Goal: Task Accomplishment & Management: Use online tool/utility

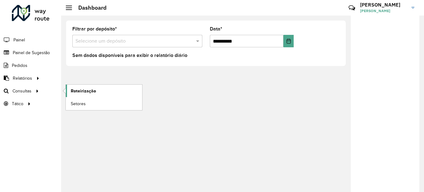
click at [89, 91] on span "Roteirização" at bounding box center [83, 91] width 25 height 7
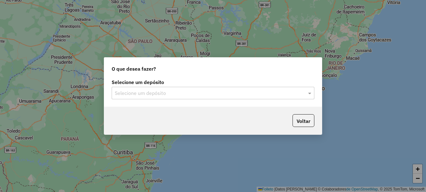
click at [195, 93] on input "text" at bounding box center [207, 93] width 184 height 7
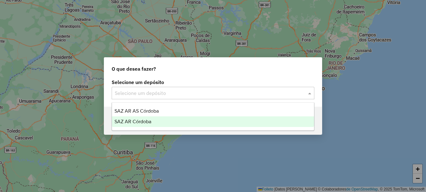
click at [154, 122] on div "SAZ AR Córdoba" at bounding box center [213, 122] width 202 height 11
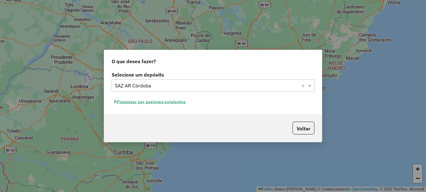
click at [171, 101] on font "Pesquisar por sesiones existentes" at bounding box center [151, 102] width 69 height 6
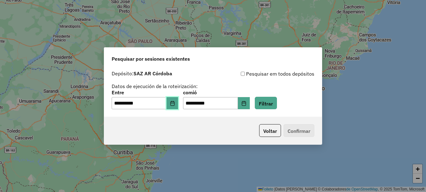
click at [178, 103] on button "Elija fecha" at bounding box center [172, 103] width 12 height 12
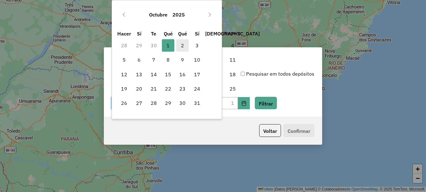
click at [182, 47] on font "2" at bounding box center [182, 45] width 3 height 6
type input "**********"
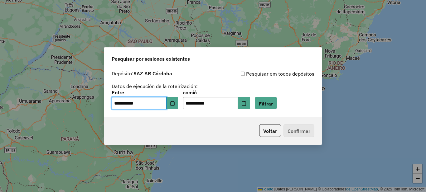
drag, startPoint x: 223, startPoint y: 125, endPoint x: 228, endPoint y: 121, distance: 6.9
click at [223, 124] on div "Voltar Confirmar" at bounding box center [213, 131] width 218 height 28
click at [246, 104] on icon "Elija fecha" at bounding box center [243, 103] width 5 height 5
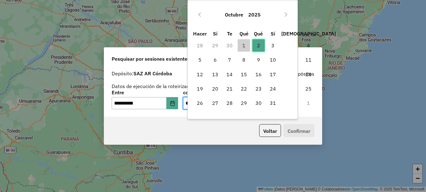
click at [258, 45] on font "2" at bounding box center [258, 45] width 3 height 6
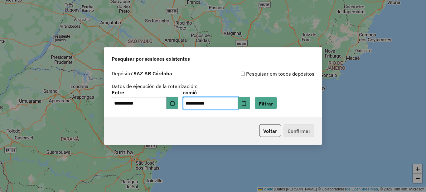
click at [215, 128] on div "Voltar Confirmar" at bounding box center [213, 131] width 218 height 28
click at [271, 103] on font "Filtrar" at bounding box center [266, 103] width 14 height 6
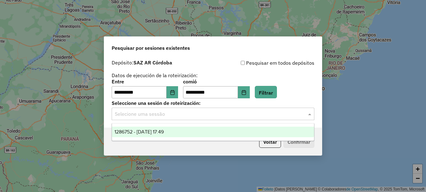
click at [181, 115] on input "text" at bounding box center [207, 114] width 184 height 7
click at [164, 134] on font "1286752 - 10/02/2025 17:49" at bounding box center [138, 131] width 49 height 5
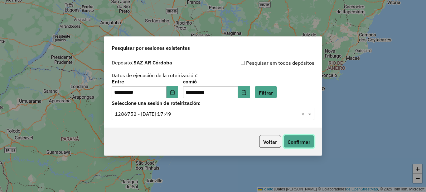
click at [301, 145] on font "Confirmar" at bounding box center [298, 142] width 23 height 6
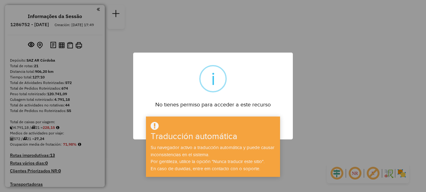
click at [324, 72] on div "× i No tienes permiso para acceder a este recurso DE ACUERDO No Cancel" at bounding box center [213, 96] width 426 height 192
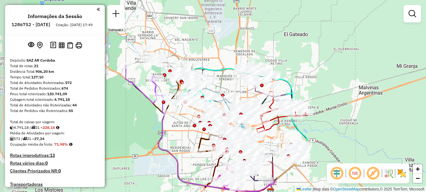
drag, startPoint x: 238, startPoint y: 109, endPoint x: 296, endPoint y: 173, distance: 86.7
click at [294, 175] on div "Janela de atendimento Grade de atendimento Capacidade Transportadoras Veículos …" at bounding box center [213, 96] width 426 height 192
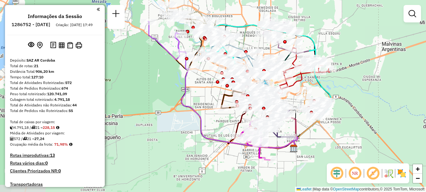
drag, startPoint x: 272, startPoint y: 58, endPoint x: 295, endPoint y: 15, distance: 49.2
click at [295, 15] on div "Janela de atendimento Grade de atendimento Capacidade Transportadoras Veículos …" at bounding box center [213, 96] width 426 height 192
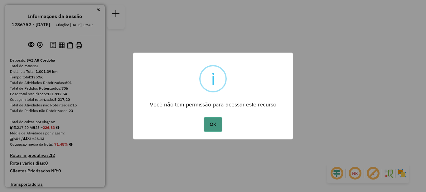
drag, startPoint x: 209, startPoint y: 124, endPoint x: 213, endPoint y: 122, distance: 4.5
click at [209, 124] on button "OK" at bounding box center [213, 125] width 18 height 14
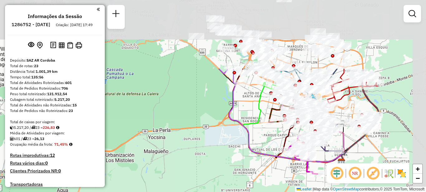
drag, startPoint x: 212, startPoint y: 71, endPoint x: 191, endPoint y: 156, distance: 87.3
click at [193, 159] on div "Janela de atendimento Grade de atendimento Capacidade Transportadoras Veículos …" at bounding box center [213, 96] width 426 height 192
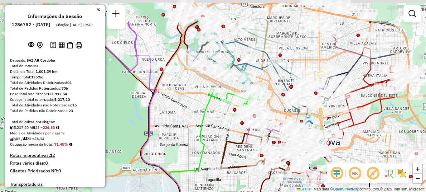
drag, startPoint x: 258, startPoint y: 110, endPoint x: 174, endPoint y: 148, distance: 93.0
click at [179, 153] on div "Janela de atendimento Grade de atendimento Capacidade Transportadoras Veículos …" at bounding box center [213, 96] width 426 height 192
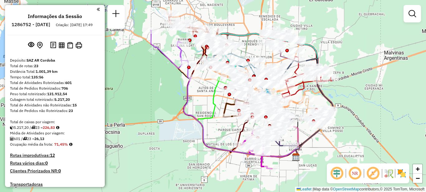
drag, startPoint x: 196, startPoint y: 138, endPoint x: 216, endPoint y: 108, distance: 36.3
click at [216, 108] on icon at bounding box center [249, 118] width 102 height 80
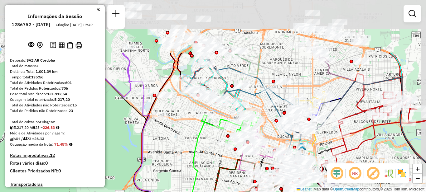
drag, startPoint x: 218, startPoint y: 80, endPoint x: 188, endPoint y: 154, distance: 80.1
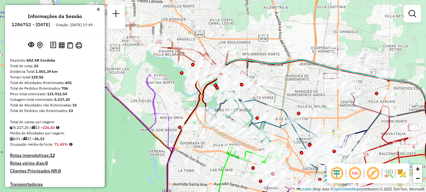
drag, startPoint x: 187, startPoint y: 139, endPoint x: 207, endPoint y: 163, distance: 30.9
click at [213, 169] on div "Janela de atendimento Grade de atendimento Capacidade Transportadoras Veículos …" at bounding box center [213, 96] width 426 height 192
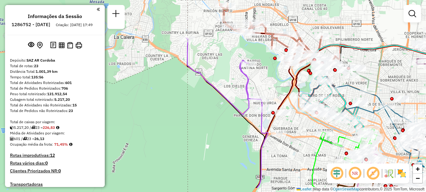
drag, startPoint x: 180, startPoint y: 126, endPoint x: 267, endPoint y: 103, distance: 90.3
click at [267, 103] on div "Rota 23 - Placa AG870PR 0000464222 - Moya Agustin Janela de atendimento Grade d…" at bounding box center [213, 96] width 426 height 192
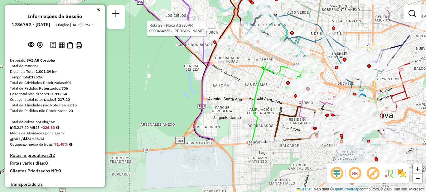
drag, startPoint x: 292, startPoint y: 158, endPoint x: 234, endPoint y: 92, distance: 87.7
click at [234, 92] on div "Rota 23 - Placa AG870PR 0000464222 - Moya Agustin Janela de atendimento Grade d…" at bounding box center [213, 96] width 426 height 192
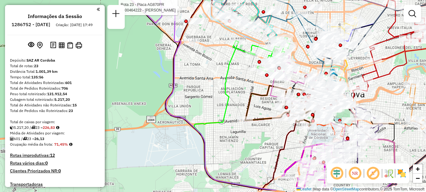
drag, startPoint x: 247, startPoint y: 90, endPoint x: 222, endPoint y: 63, distance: 36.8
click at [222, 63] on div "Rota 23 - Placa AG870PR 0000464222 - Moya Agustin Janela de atendimento Grade d…" at bounding box center [213, 96] width 426 height 192
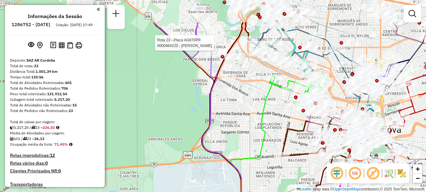
drag, startPoint x: 253, startPoint y: 134, endPoint x: 300, endPoint y: 192, distance: 73.6
click at [300, 192] on html "Aguarde... Pop-up bloqueado! Seu navegador bloqueou automáticamente a abertura …" at bounding box center [213, 96] width 426 height 192
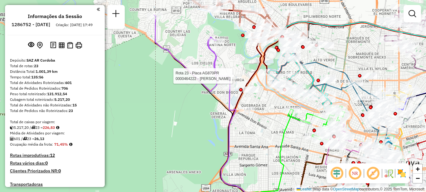
drag, startPoint x: 252, startPoint y: 119, endPoint x: 189, endPoint y: 38, distance: 102.8
click at [190, 41] on div "Rota 23 - Placa AG870PR 0000464222 - Moya Agustin Janela de atendimento Grade d…" at bounding box center [213, 96] width 426 height 192
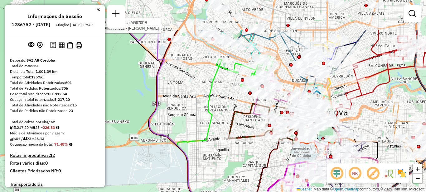
drag, startPoint x: 224, startPoint y: 118, endPoint x: 194, endPoint y: 168, distance: 58.2
click at [207, 170] on div "Rota 23 - Placa AG870PR 0000464222 - Moya Agustin Janela de atendimento Grade d…" at bounding box center [213, 96] width 426 height 192
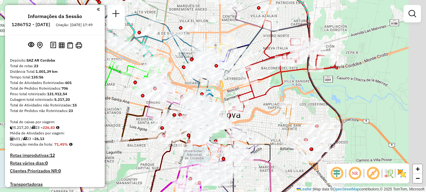
drag, startPoint x: 161, startPoint y: 109, endPoint x: 98, endPoint y: 78, distance: 71.1
click at [97, 80] on hb-router-mapa "Informações da Sessão 1286752 - 02/10/2025 Criação: 01/10/2025 17:49 Depósito: …" at bounding box center [213, 96] width 426 height 192
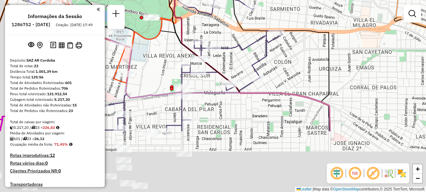
drag, startPoint x: 275, startPoint y: 141, endPoint x: 306, endPoint y: 73, distance: 74.3
click at [305, 72] on div "Rota 23 - Placa AG870PR 0000464222 - Moya Agustin Janela de atendimento Grade d…" at bounding box center [213, 96] width 426 height 192
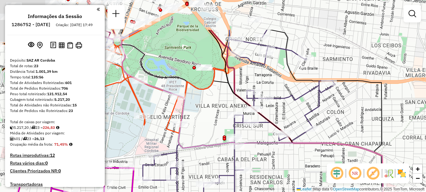
drag, startPoint x: 183, startPoint y: 34, endPoint x: 240, endPoint y: 98, distance: 85.9
click at [240, 98] on icon at bounding box center [296, 145] width 175 height 231
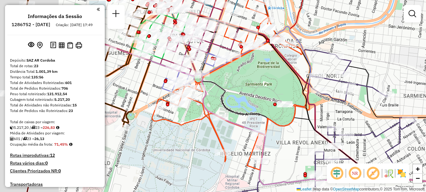
drag, startPoint x: 171, startPoint y: 122, endPoint x: 237, endPoint y: 137, distance: 67.6
click at [237, 137] on div "Rota 23 - Placa AG870PR 0000464222 - Moya Agustin Janela de atendimento Grade d…" at bounding box center [213, 96] width 426 height 192
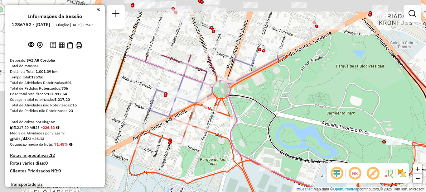
drag, startPoint x: 216, startPoint y: 56, endPoint x: 297, endPoint y: 127, distance: 107.4
click at [301, 131] on div "Rota 23 - Placa AG870PR 0000464222 - Moya Agustin Janela de atendimento Grade d…" at bounding box center [213, 96] width 426 height 192
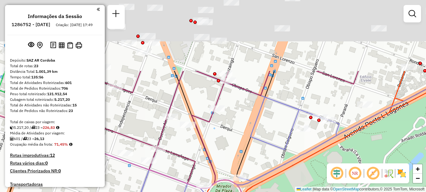
drag, startPoint x: 277, startPoint y: 68, endPoint x: 294, endPoint y: 147, distance: 81.1
click at [302, 162] on icon at bounding box center [225, 161] width 292 height 181
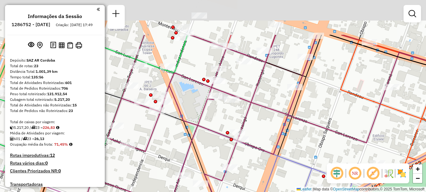
drag, startPoint x: 286, startPoint y: 90, endPoint x: 299, endPoint y: 144, distance: 55.7
click at [299, 144] on div "Rota 23 - Placa AG870PR 0000464222 - Moya Agustin Janela de atendimento Grade d…" at bounding box center [213, 96] width 426 height 192
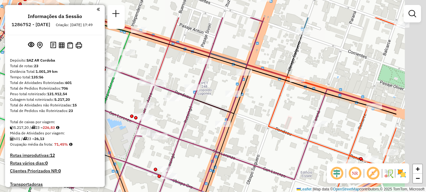
drag, startPoint x: 326, startPoint y: 100, endPoint x: 248, endPoint y: 134, distance: 84.6
click at [252, 137] on div "Rota 23 - Placa AG870PR 0000464222 - Moya Agustin Janela de atendimento Grade d…" at bounding box center [213, 96] width 426 height 192
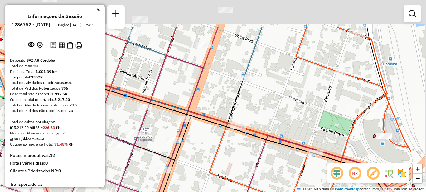
drag, startPoint x: 341, startPoint y: 115, endPoint x: 287, endPoint y: 159, distance: 70.0
click at [287, 159] on div "Rota 23 - Placa AG870PR 0000464222 - Moya Agustin Janela de atendimento Grade d…" at bounding box center [213, 96] width 426 height 192
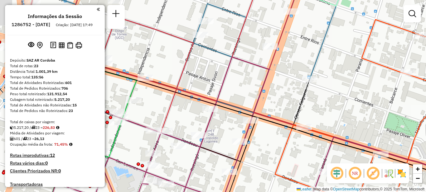
drag, startPoint x: 269, startPoint y: 106, endPoint x: 335, endPoint y: 107, distance: 65.8
click at [335, 107] on div "Rota 23 - Placa AG870PR 0000464222 - Moya Agustin Janela de atendimento Grade d…" at bounding box center [213, 96] width 426 height 192
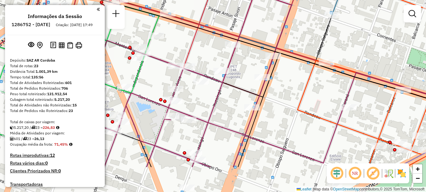
drag, startPoint x: 293, startPoint y: 146, endPoint x: 310, endPoint y: 85, distance: 63.5
click at [311, 87] on div "Rota 23 - Placa AG870PR 0000464222 - Moya Agustin Janela de atendimento Grade d…" at bounding box center [213, 96] width 426 height 192
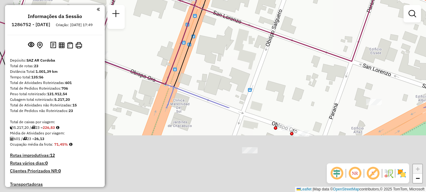
drag, startPoint x: 310, startPoint y: 148, endPoint x: 329, endPoint y: 42, distance: 107.3
click at [329, 43] on div "Rota 23 - Placa AG870PR 0000464222 - Moya Agustin Janela de atendimento Grade d…" at bounding box center [213, 96] width 426 height 192
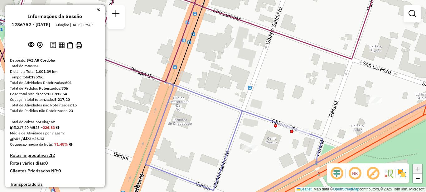
click at [286, 145] on div "Rota 23 - Placa AG870PR 0000464222 - Moya Agustin Janela de atendimento Grade d…" at bounding box center [213, 96] width 426 height 192
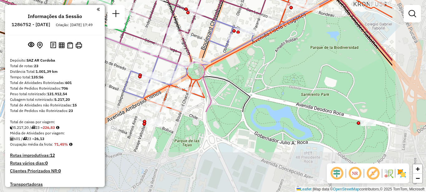
drag, startPoint x: 374, startPoint y: 134, endPoint x: 310, endPoint y: 50, distance: 106.1
click at [310, 50] on div "Janela de atendimento Grade de atendimento Capacidade Transportadoras Veículos …" at bounding box center [213, 96] width 426 height 192
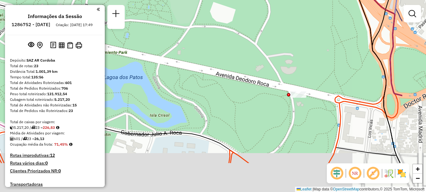
drag, startPoint x: 333, startPoint y: 93, endPoint x: 276, endPoint y: 59, distance: 66.2
click at [276, 59] on div "Janela de atendimento Grade de atendimento Capacidade Transportadoras Veículos …" at bounding box center [213, 96] width 426 height 192
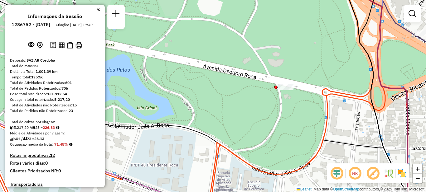
click at [289, 52] on div "Janela de atendimento Grade de atendimento Capacidade Transportadoras Veículos …" at bounding box center [213, 96] width 426 height 192
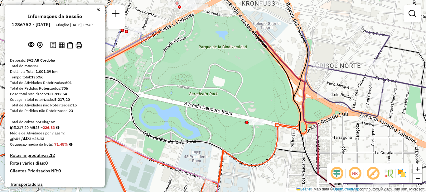
drag, startPoint x: 303, startPoint y: 38, endPoint x: 270, endPoint y: 88, distance: 60.1
click at [270, 88] on div "Janela de atendimento Grade de atendimento Capacidade Transportadoras Veículos …" at bounding box center [213, 96] width 426 height 192
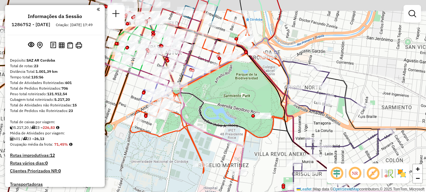
drag, startPoint x: 264, startPoint y: 59, endPoint x: 273, endPoint y: 116, distance: 57.7
click at [273, 116] on icon at bounding box center [288, 119] width 305 height 209
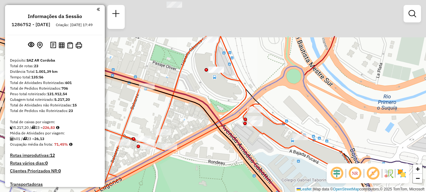
drag, startPoint x: 279, startPoint y: 46, endPoint x: 300, endPoint y: 125, distance: 82.0
click at [303, 127] on div "Janela de atendimento Grade de atendimento Capacidade Transportadoras Veículos …" at bounding box center [213, 96] width 426 height 192
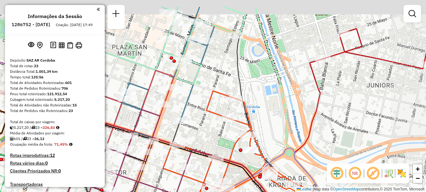
drag, startPoint x: 195, startPoint y: 116, endPoint x: 233, endPoint y: 139, distance: 44.7
click at [233, 139] on div "Janela de atendimento Grade de atendimento Capacidade Transportadoras Veículos …" at bounding box center [213, 96] width 426 height 192
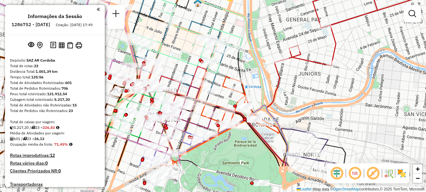
drag, startPoint x: 190, startPoint y: 140, endPoint x: 198, endPoint y: 95, distance: 45.6
click at [198, 95] on icon at bounding box center [174, 120] width 75 height 69
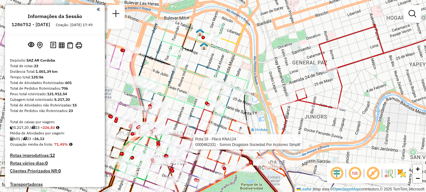
drag, startPoint x: 300, startPoint y: 74, endPoint x: 306, endPoint y: 117, distance: 43.5
click at [306, 117] on div "Rota 18 - Placa KNA124 0000462331 - Somos Drugstore Sociedad Por Acciones Simpl…" at bounding box center [213, 96] width 426 height 192
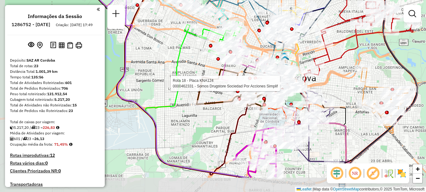
drag, startPoint x: 157, startPoint y: 100, endPoint x: 173, endPoint y: 71, distance: 32.9
click at [173, 71] on icon at bounding box center [248, 101] width 204 height 152
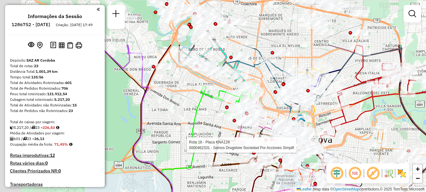
drag, startPoint x: 193, startPoint y: 76, endPoint x: 220, endPoint y: 154, distance: 81.9
click at [227, 161] on div "Rota 18 - Placa KNA124 0000462331 - Somos Drugstore Sociedad Por Acciones Simpl…" at bounding box center [213, 96] width 426 height 192
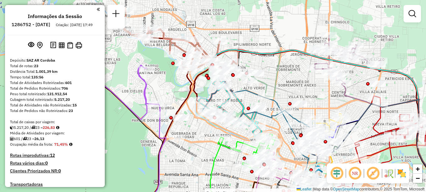
drag, startPoint x: 190, startPoint y: 123, endPoint x: 192, endPoint y: 165, distance: 41.8
click at [193, 166] on div "Rota 18 - Placa KNA124 0000462331 - Somos Drugstore Sociedad Por Acciones Simpl…" at bounding box center [213, 96] width 426 height 192
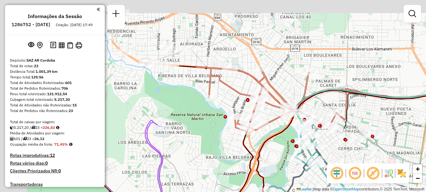
drag, startPoint x: 183, startPoint y: 80, endPoint x: 266, endPoint y: 161, distance: 116.4
click at [271, 166] on div "Rota 18 - Placa KNA124 0000462331 - Somos Drugstore Sociedad Por Acciones Simpl…" at bounding box center [213, 96] width 426 height 192
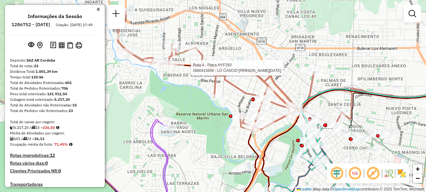
select select "**********"
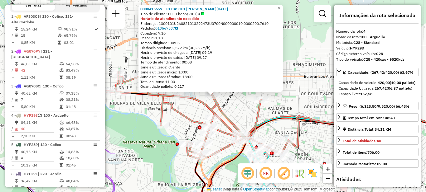
scroll to position [321, 0]
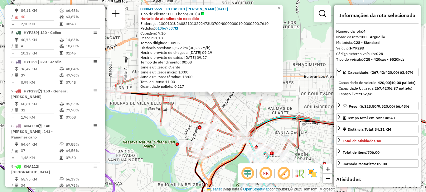
drag, startPoint x: 297, startPoint y: 106, endPoint x: 291, endPoint y: 115, distance: 10.8
click at [297, 106] on div "0000415659 - LO CASCIO MARIA LUCIA Tipo de cliente: 80 - Chopp/VIP (C) Horário …" at bounding box center [213, 96] width 426 height 192
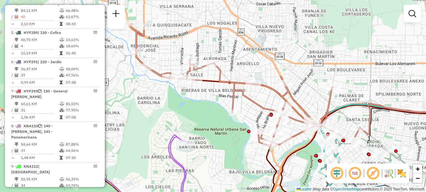
drag, startPoint x: 180, startPoint y: 133, endPoint x: 302, endPoint y: 115, distance: 123.3
click at [302, 115] on div "Janela de atendimento Grade de atendimento Capacidade Transportadoras Veículos …" at bounding box center [213, 96] width 426 height 192
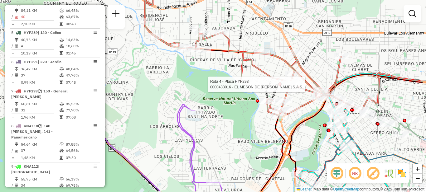
drag, startPoint x: 256, startPoint y: 98, endPoint x: 210, endPoint y: 79, distance: 49.9
click at [210, 79] on div "Rota 4 - Placa HYF293 0000433016 - EL MESON DE GAUSS S.A.S. Janela de atendimen…" at bounding box center [213, 96] width 426 height 192
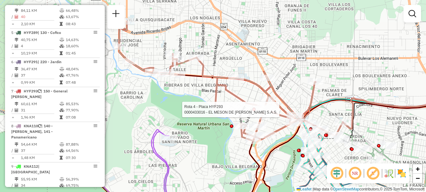
drag, startPoint x: 236, startPoint y: 76, endPoint x: 209, endPoint y: 101, distance: 36.8
click at [209, 101] on div "Rota 4 - Placa HYF293 0000433016 - EL MESON DE GAUSS S.A.S. Janela de atendimen…" at bounding box center [213, 96] width 426 height 192
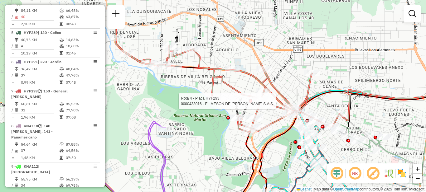
drag, startPoint x: 214, startPoint y: 131, endPoint x: 223, endPoint y: 56, distance: 75.6
click at [224, 58] on div "Rota 4 - Placa HYF293 0000433016 - EL MESON DE GAUSS S.A.S. Janela de atendimen…" at bounding box center [213, 96] width 426 height 192
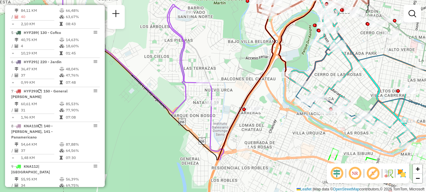
drag, startPoint x: 225, startPoint y: 102, endPoint x: 248, endPoint y: 33, distance: 72.5
click at [248, 33] on div "Rota 4 - Placa HYF293 0000433016 - EL MESON DE GAUSS S.A.S. Janela de atendimen…" at bounding box center [213, 96] width 426 height 192
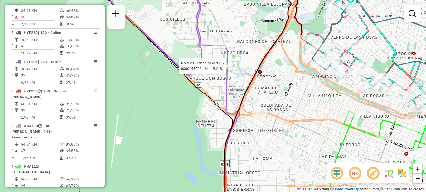
select select "**********"
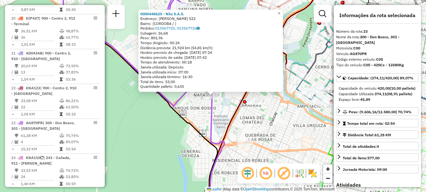
scroll to position [892, 0]
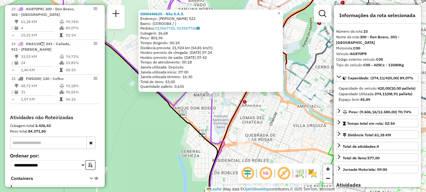
click at [266, 126] on div "0000448625 - [PERSON_NAME]: [PERSON_NAME] 522 Bairro: (CORDOBA / ) Pedidos: 013…" at bounding box center [213, 96] width 426 height 192
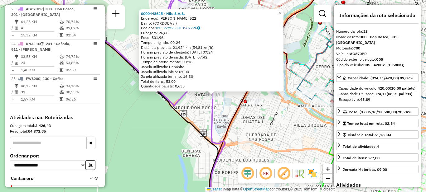
click at [265, 133] on div "0000448625 - [PERSON_NAME]: [PERSON_NAME] 522 Bairro: (CORDOBA / ) Pedidos: 013…" at bounding box center [213, 96] width 426 height 192
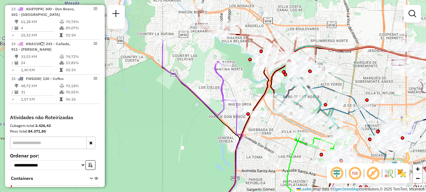
drag, startPoint x: 256, startPoint y: 91, endPoint x: 198, endPoint y: 76, distance: 59.9
click at [198, 76] on div "Janela de atendimento Grade de atendimento Capacidade Transportadoras Veículos …" at bounding box center [213, 96] width 426 height 192
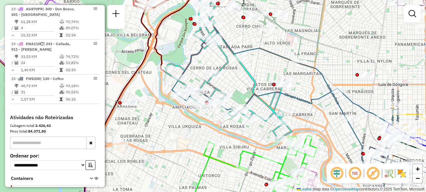
drag, startPoint x: 309, startPoint y: 80, endPoint x: 271, endPoint y: 68, distance: 39.5
click at [271, 68] on div "Janela de atendimento Grade de atendimento Capacidade Transportadoras Veículos …" at bounding box center [213, 96] width 426 height 192
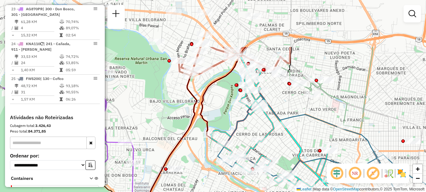
drag, startPoint x: 268, startPoint y: 57, endPoint x: 314, endPoint y: 124, distance: 80.7
click at [314, 124] on div "Janela de atendimento Grade de atendimento Capacidade Transportadoras Veículos …" at bounding box center [213, 96] width 426 height 192
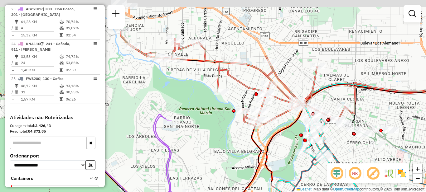
drag, startPoint x: 286, startPoint y: 96, endPoint x: 369, endPoint y: 150, distance: 98.6
click at [370, 156] on div "Janela de atendimento Grade de atendimento Capacidade Transportadoras Veículos …" at bounding box center [213, 96] width 426 height 192
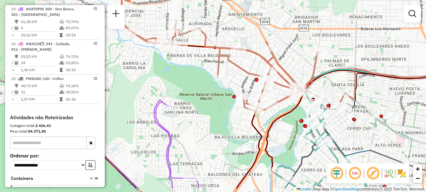
drag, startPoint x: 327, startPoint y: 51, endPoint x: 305, endPoint y: 27, distance: 32.7
click at [305, 27] on div "Janela de atendimento Grade de atendimento Capacidade Transportadoras Veículos …" at bounding box center [213, 96] width 426 height 192
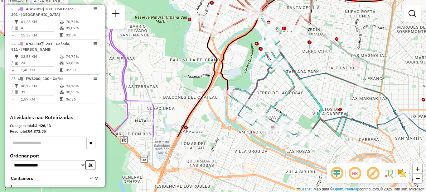
drag, startPoint x: 332, startPoint y: 112, endPoint x: 300, endPoint y: 67, distance: 54.7
click at [300, 67] on div "Janela de atendimento Grade de atendimento Capacidade Transportadoras Veículos …" at bounding box center [213, 96] width 426 height 192
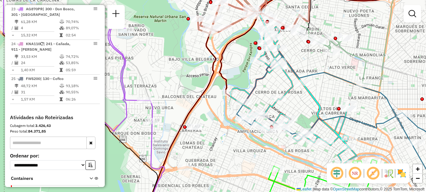
drag, startPoint x: 337, startPoint y: 72, endPoint x: 238, endPoint y: 82, distance: 100.0
click at [244, 78] on div "Janela de atendimento Grade de atendimento Capacidade Transportadoras Veículos …" at bounding box center [213, 96] width 426 height 192
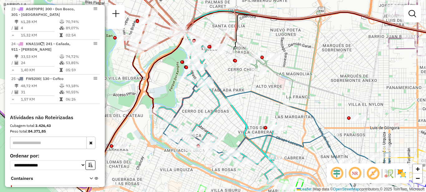
drag, startPoint x: 242, startPoint y: 71, endPoint x: 265, endPoint y: 79, distance: 24.4
click at [269, 84] on div "Janela de atendimento Grade de atendimento Capacidade Transportadoras Veículos …" at bounding box center [213, 96] width 426 height 192
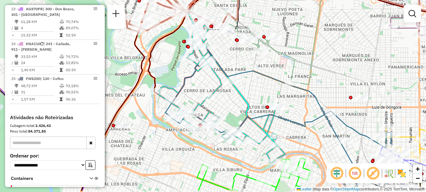
drag, startPoint x: 259, startPoint y: 105, endPoint x: 257, endPoint y: 85, distance: 20.5
click at [257, 85] on div "Janela de atendimento Grade de atendimento Capacidade Transportadoras Veículos …" at bounding box center [213, 96] width 426 height 192
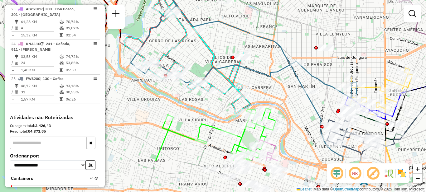
drag, startPoint x: 249, startPoint y: 86, endPoint x: 214, endPoint y: 36, distance: 60.7
click at [214, 36] on div "Janela de atendimento Grade de atendimento Capacidade Transportadoras Veículos …" at bounding box center [213, 96] width 426 height 192
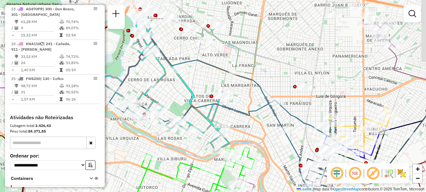
drag, startPoint x: 298, startPoint y: 112, endPoint x: 261, endPoint y: 111, distance: 36.8
click at [277, 151] on div "Janela de atendimento Grade de atendimento Capacidade Transportadoras Veículos …" at bounding box center [213, 96] width 426 height 192
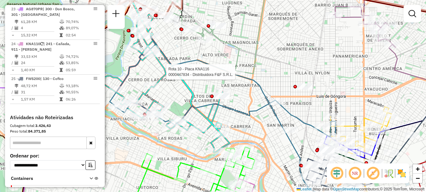
select select "**********"
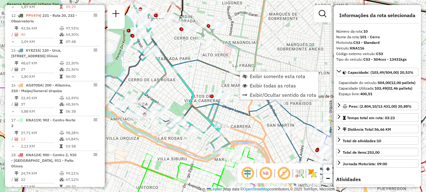
scroll to position [508, 0]
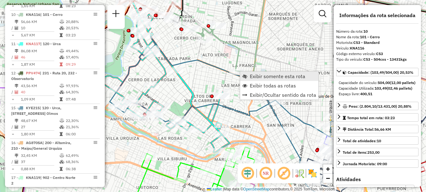
click at [275, 78] on span "Exibir somente esta rota" at bounding box center [277, 76] width 55 height 5
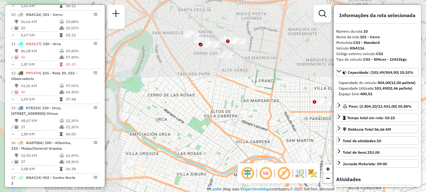
drag, startPoint x: 180, startPoint y: 85, endPoint x: 295, endPoint y: 159, distance: 135.7
click at [295, 159] on div "Janela de atendimento Grade de atendimento Capacidade Transportadoras Veículos …" at bounding box center [213, 96] width 426 height 192
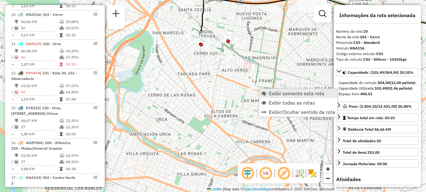
click at [275, 94] on span "Exibir somente esta rota" at bounding box center [296, 93] width 55 height 5
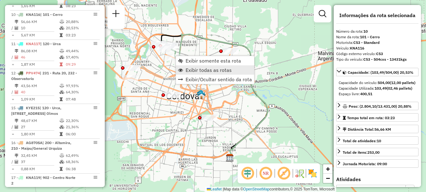
click at [198, 70] on span "Exibir todas as rotas" at bounding box center [208, 70] width 46 height 5
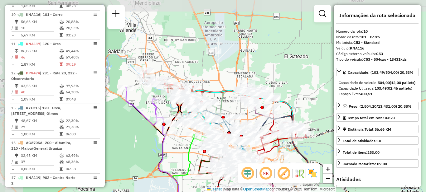
drag, startPoint x: 134, startPoint y: 95, endPoint x: 176, endPoint y: 112, distance: 45.8
click at [174, 151] on div "Janela de atendimento Grade de atendimento Capacidade Transportadoras Veículos …" at bounding box center [213, 96] width 426 height 192
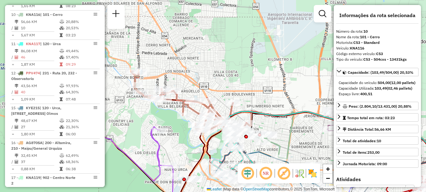
drag, startPoint x: 206, startPoint y: 57, endPoint x: 249, endPoint y: 77, distance: 47.2
click at [249, 77] on div "Janela de atendimento Grade de atendimento Capacidade Transportadoras Veículos …" at bounding box center [213, 96] width 426 height 192
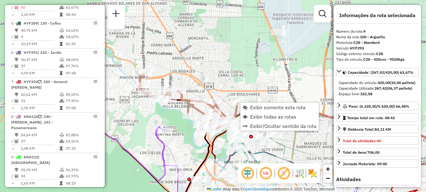
scroll to position [321, 0]
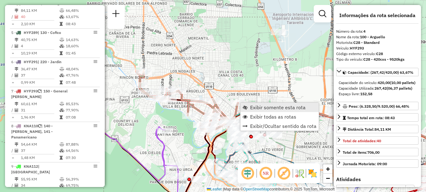
click at [260, 107] on span "Exibir somente esta rota" at bounding box center [277, 107] width 55 height 5
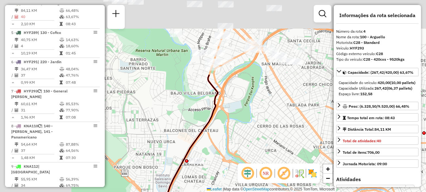
drag, startPoint x: 179, startPoint y: 48, endPoint x: 278, endPoint y: 161, distance: 150.2
click at [278, 161] on div "Janela de atendimento Grade de atendimento Capacidade Transportadoras Veículos …" at bounding box center [213, 96] width 426 height 192
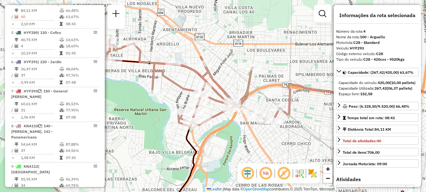
drag, startPoint x: 262, startPoint y: 130, endPoint x: 206, endPoint y: 148, distance: 58.1
click at [206, 148] on div "Janela de atendimento Grade de atendimento Capacidade Transportadoras Veículos …" at bounding box center [213, 96] width 426 height 192
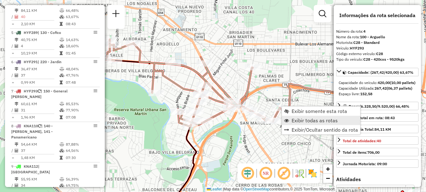
click at [294, 121] on span "Exibir todas as rotas" at bounding box center [314, 120] width 46 height 5
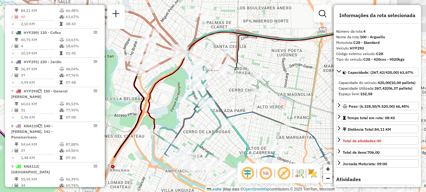
drag, startPoint x: 281, startPoint y: 141, endPoint x: 210, endPoint y: 74, distance: 97.9
click at [210, 74] on div "Janela de atendimento Grade de atendimento Capacidade Transportadoras Veículos …" at bounding box center [213, 96] width 426 height 192
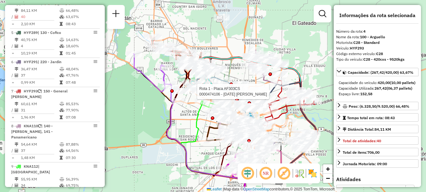
drag, startPoint x: 220, startPoint y: 112, endPoint x: 210, endPoint y: 144, distance: 33.6
click at [210, 146] on div "Rota 1 - Placa AF303CS 0000474106 - Nadal Claudia Gisela Janela de atendimento …" at bounding box center [213, 96] width 426 height 192
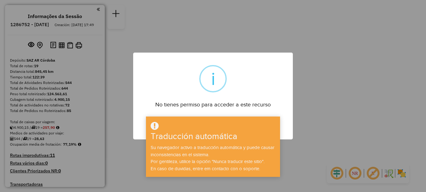
click at [345, 13] on div "× i No tienes permiso para acceder a este recurso DE ACUERDO No Cancel" at bounding box center [213, 96] width 426 height 192
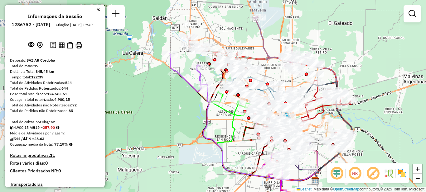
drag, startPoint x: 293, startPoint y: 63, endPoint x: 346, endPoint y: 44, distance: 55.5
click at [346, 44] on div "Janela de atendimento Grade de atendimento Capacidade Transportadoras Veículos …" at bounding box center [213, 96] width 426 height 192
click at [351, 39] on div "Rota 6 - Placa AG870PZ 0000312837 - Decorti Carla Andrea Rota 6 - Placa AG870PZ…" at bounding box center [213, 96] width 426 height 192
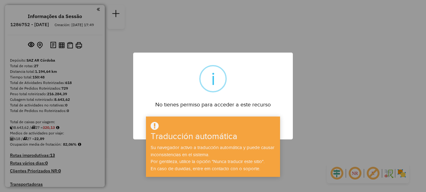
click at [315, 41] on div "× i No tienes permiso para acceder a este recurso DE ACUERDO No Cancelar" at bounding box center [213, 96] width 426 height 192
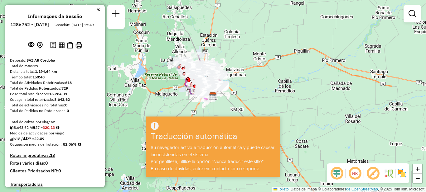
click at [271, 79] on div "[PERSON_NAME] de atendimento Grado de atención Capacidad Transportadoras Vehícu…" at bounding box center [213, 96] width 426 height 192
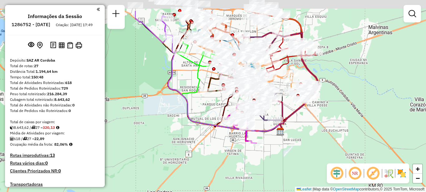
drag, startPoint x: 174, startPoint y: 80, endPoint x: 188, endPoint y: 133, distance: 55.1
click at [200, 132] on icon at bounding box center [226, 86] width 116 height 92
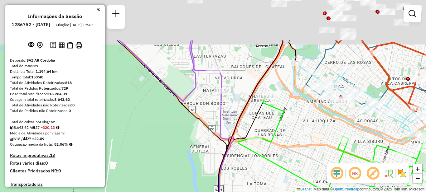
drag, startPoint x: 207, startPoint y: 90, endPoint x: 220, endPoint y: 170, distance: 81.4
click at [220, 170] on div "Janela de atendimento Grade de atendimento Capacidade Transportadoras Veículos …" at bounding box center [213, 96] width 426 height 192
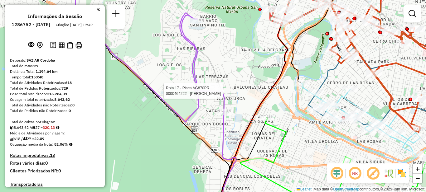
select select "**********"
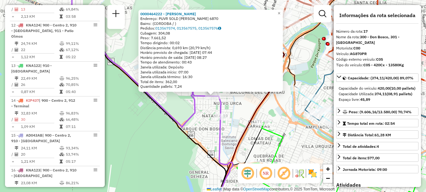
scroll to position [764, 0]
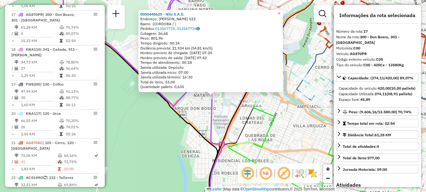
click at [155, 129] on div "0000448625 - Nilu S.A.S. Endereço: MAHATMA GANDHI 522 Bairro: (CORDOBA / ) Pedi…" at bounding box center [213, 96] width 426 height 192
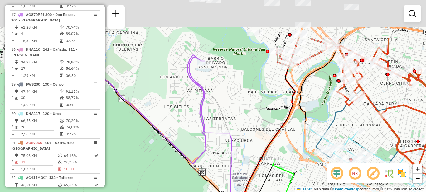
drag, startPoint x: 164, startPoint y: 150, endPoint x: 181, endPoint y: 142, distance: 18.8
click at [176, 182] on div "Janela de atendimento Grade de atendimento Capacidade Transportadoras Veículos …" at bounding box center [213, 96] width 426 height 192
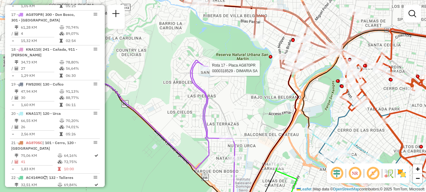
select select "**********"
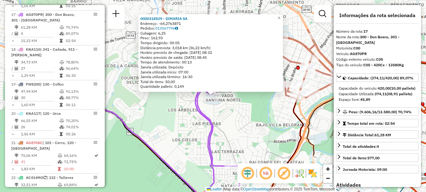
click at [147, 118] on div "0000318529 - DIMARIA SA Endereço: -64,2763871 Pedidos: 013567796 Cubagem: 6,25 …" at bounding box center [213, 96] width 426 height 192
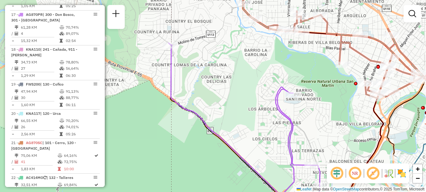
drag, startPoint x: 112, startPoint y: 159, endPoint x: 190, endPoint y: 147, distance: 78.8
click at [194, 155] on div "Janela de atendimento Grade de atendimento Capacidade Transportadoras Veículos …" at bounding box center [213, 96] width 426 height 192
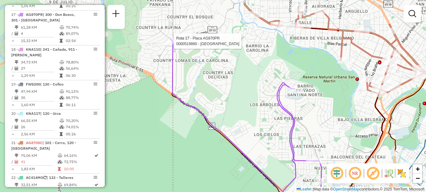
select select "**********"
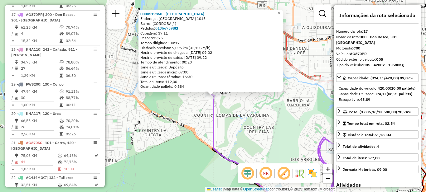
click at [178, 153] on div "0000519860 - Alto Tejeda Sa Endereço: LOS ALAMOS 1015 Bairro: (CORDOBA / ) Pedi…" at bounding box center [213, 96] width 426 height 192
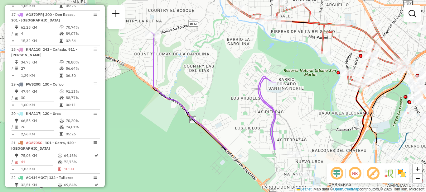
drag, startPoint x: 275, startPoint y: 146, endPoint x: 189, endPoint y: 64, distance: 118.6
click at [189, 64] on div "Janela de atendimento Grade de atendimento Capacidade Transportadoras Veículos …" at bounding box center [213, 96] width 426 height 192
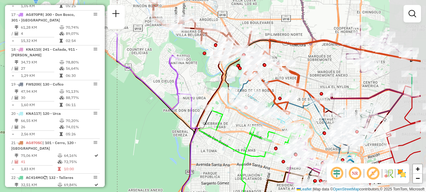
drag, startPoint x: 258, startPoint y: 98, endPoint x: 206, endPoint y: 90, distance: 52.3
click at [207, 90] on div "Janela de atendimento Grade de atendimento Capacidade Transportadoras Veículos …" at bounding box center [213, 96] width 426 height 192
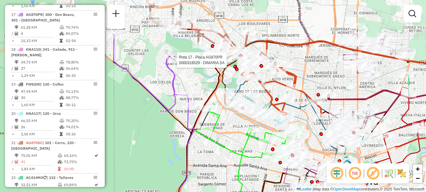
select select "**********"
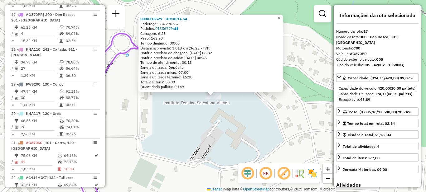
click at [197, 124] on div "0000318529 - DIMARIA SA Endereço: -64,2763871 Pedidos: 013567796 Cubagem: 6,25 …" at bounding box center [213, 96] width 426 height 192
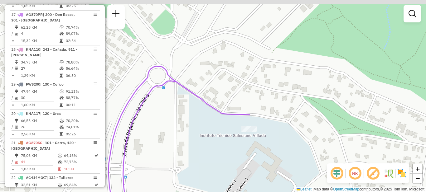
drag, startPoint x: 185, startPoint y: 109, endPoint x: 221, endPoint y: 142, distance: 48.8
click at [221, 142] on div "Janela de atendimento Grade de atendimento Capacidade Transportadoras Veículos …" at bounding box center [213, 96] width 426 height 192
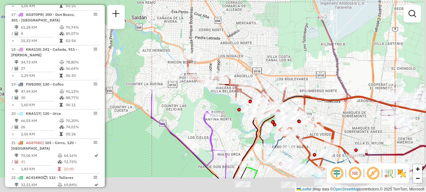
drag, startPoint x: 241, startPoint y: 164, endPoint x: 205, endPoint y: 93, distance: 80.2
click at [205, 94] on div "Janela de atendimento Grade de atendimento Capacidade Transportadoras Veículos …" at bounding box center [213, 96] width 426 height 192
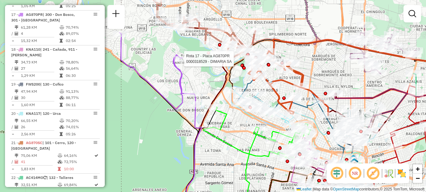
drag, startPoint x: 237, startPoint y: 122, endPoint x: 220, endPoint y: 96, distance: 31.4
click at [220, 96] on div "Rota 17 - Placa AG870PR 0000318529 - DIMARIA SA Janela de atendimento Grade de …" at bounding box center [213, 96] width 426 height 192
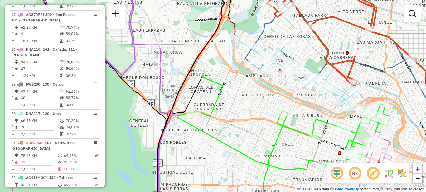
drag, startPoint x: 201, startPoint y: 127, endPoint x: 220, endPoint y: 141, distance: 23.3
click at [220, 141] on icon at bounding box center [283, 123] width 213 height 105
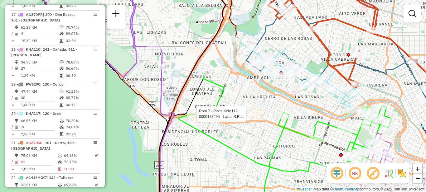
select select "**********"
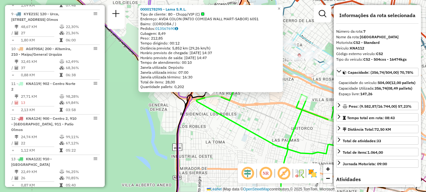
scroll to position [409, 0]
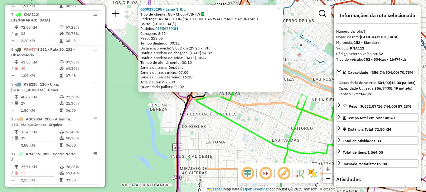
click at [223, 122] on div "0000178295 - Lama S.R.L. Tipo de cliente: 80 - Chopp/VIP (C) Endereço: AVDA COL…" at bounding box center [213, 96] width 426 height 192
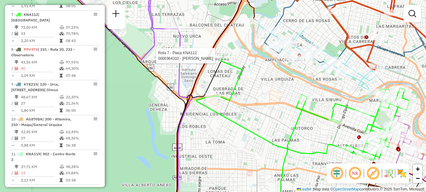
select select "**********"
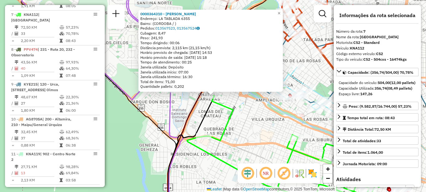
click at [247, 117] on div "0000364310 - Luna Hugo Sebastian Endereço: LA TABLADA 6355 Bairro: (CORDOBA / )…" at bounding box center [213, 96] width 426 height 192
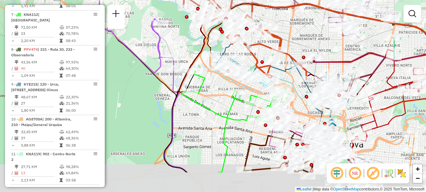
drag, startPoint x: 256, startPoint y: 143, endPoint x: 220, endPoint y: 104, distance: 53.4
click at [220, 104] on div "Janela de atendimento Grade de atendimento Capacidade Transportadoras Veículos …" at bounding box center [213, 96] width 426 height 192
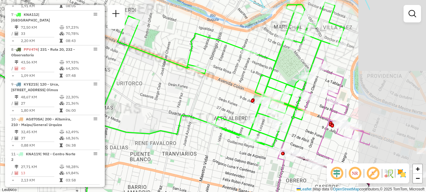
drag, startPoint x: 266, startPoint y: 107, endPoint x: 167, endPoint y: 94, distance: 99.4
click at [167, 94] on div "Janela de atendimento Grade de atendimento Capacidade Transportadoras Veículos …" at bounding box center [213, 96] width 426 height 192
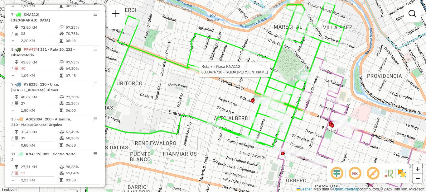
select select "**********"
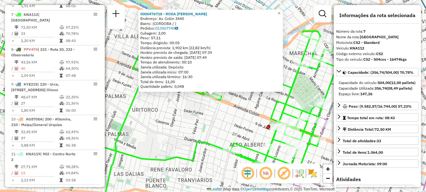
click at [209, 122] on div "0000476718 - RODA MARIA BELE Endereço: Av. Colón 3440 Bairro: (CORDOBA / ) Pedi…" at bounding box center [213, 96] width 426 height 192
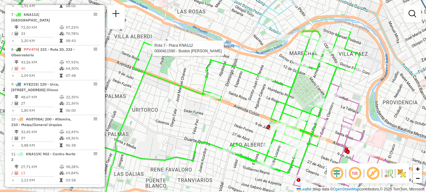
select select "**********"
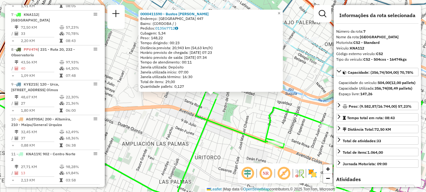
click at [219, 138] on div "0000411590 - Bustos Julieta Carolina Endereço: SAGRADA FLIA 447 Bairro: (CORDOB…" at bounding box center [213, 96] width 426 height 192
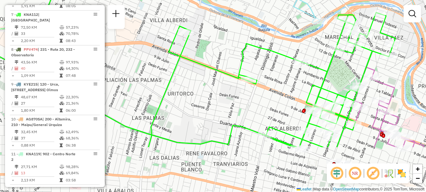
drag, startPoint x: 236, startPoint y: 157, endPoint x: 207, endPoint y: 89, distance: 73.9
click at [207, 89] on div "Janela de atendimento Grade de atendimento Capacidade Transportadoras Veículos …" at bounding box center [213, 96] width 426 height 192
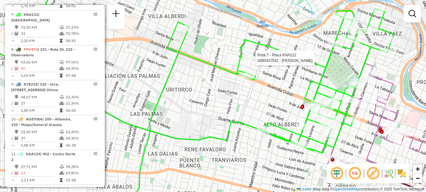
select select "**********"
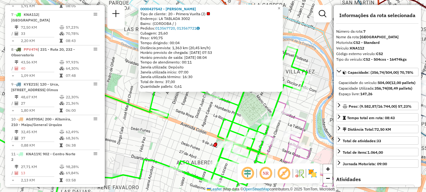
click at [197, 130] on div "0000437542 - Lin Jing Tipo de cliente: 20 - Primera Vuelta (J) Endereço: LA TAB…" at bounding box center [213, 96] width 426 height 192
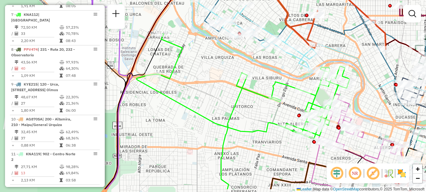
drag, startPoint x: 179, startPoint y: 149, endPoint x: 292, endPoint y: 124, distance: 115.7
click at [293, 124] on div "Rota 7 - Placa KNA112 0000109212 - BLANCH BENJAMIN LUIS Janela de atendimento G…" at bounding box center [213, 96] width 426 height 192
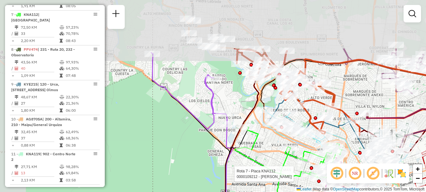
drag, startPoint x: 237, startPoint y: 110, endPoint x: 257, endPoint y: 157, distance: 51.0
click at [257, 157] on div "Rota 7 - Placa KNA112 0000109212 - BLANCH BENJAMIN LUIS Janela de atendimento G…" at bounding box center [213, 96] width 426 height 192
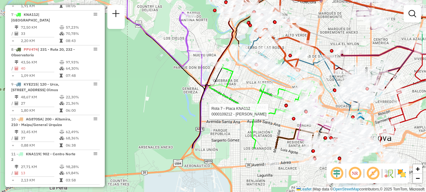
drag, startPoint x: 248, startPoint y: 134, endPoint x: 222, endPoint y: 76, distance: 62.9
click at [222, 76] on div "Rota 7 - Placa KNA112 0000109212 - BLANCH BENJAMIN LUIS Janela de atendimento G…" at bounding box center [213, 96] width 426 height 192
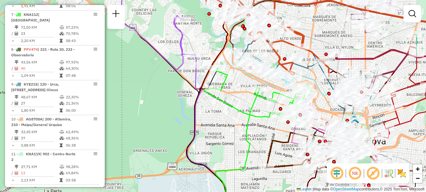
drag, startPoint x: 235, startPoint y: 107, endPoint x: 210, endPoint y: 118, distance: 26.5
click at [211, 118] on div "Janela de atendimento Grade de atendimento Capacidade Transportadoras Veículos …" at bounding box center [213, 96] width 426 height 192
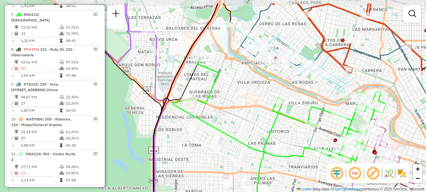
drag, startPoint x: 248, startPoint y: 112, endPoint x: 263, endPoint y: 135, distance: 27.7
click at [263, 135] on div "Janela de atendimento Grade de atendimento Capacidade Transportadoras Veículos …" at bounding box center [213, 96] width 426 height 192
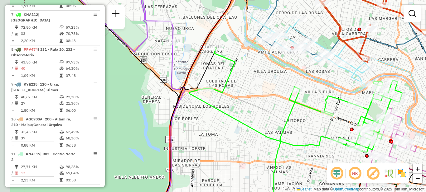
drag, startPoint x: 230, startPoint y: 103, endPoint x: 243, endPoint y: 93, distance: 16.0
click at [246, 93] on div "Janela de atendimento Grade de atendimento Capacidade Transportadoras Veículos …" at bounding box center [213, 96] width 426 height 192
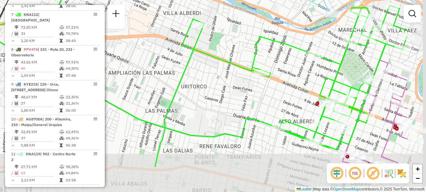
drag, startPoint x: 345, startPoint y: 119, endPoint x: 288, endPoint y: 80, distance: 69.8
click at [288, 80] on div "Janela de atendimento Grade de atendimento Capacidade Transportadoras Veículos …" at bounding box center [213, 96] width 426 height 192
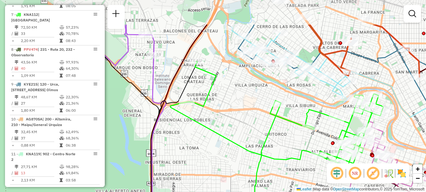
drag, startPoint x: 251, startPoint y: 99, endPoint x: 290, endPoint y: 143, distance: 58.5
click at [290, 143] on div "Janela de atendimento Grade de atendimento Capacidade Transportadoras Veículos …" at bounding box center [213, 96] width 426 height 192
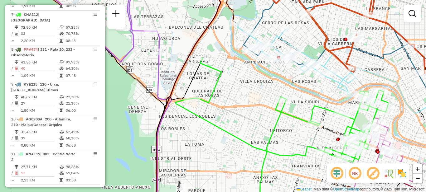
drag, startPoint x: 264, startPoint y: 134, endPoint x: 282, endPoint y: 131, distance: 17.6
click at [284, 132] on div "Janela de atendimento Grade de atendimento Capacidade Transportadoras Veículos …" at bounding box center [213, 96] width 426 height 192
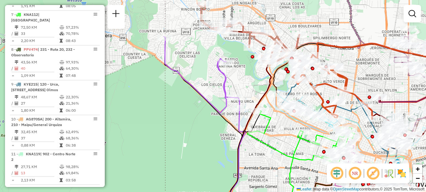
drag, startPoint x: 276, startPoint y: 147, endPoint x: 267, endPoint y: 137, distance: 13.5
click at [267, 137] on div "Janela de atendimento Grade de atendimento Capacidade Transportadoras Veículos …" at bounding box center [213, 96] width 426 height 192
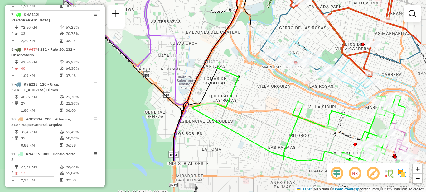
drag, startPoint x: 272, startPoint y: 118, endPoint x: 257, endPoint y: 105, distance: 19.2
click at [257, 105] on div "Janela de atendimento Grade de atendimento Capacidade Transportadoras Veículos …" at bounding box center [213, 96] width 426 height 192
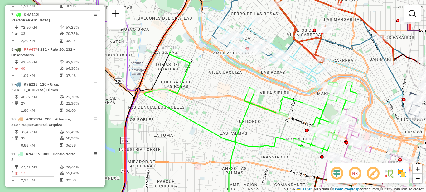
drag, startPoint x: 270, startPoint y: 95, endPoint x: 222, endPoint y: 82, distance: 49.8
click at [222, 82] on div "Janela de atendimento Grade de atendimento Capacidade Transportadoras Veículos …" at bounding box center [213, 96] width 426 height 192
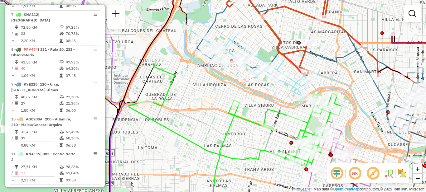
drag, startPoint x: 249, startPoint y: 78, endPoint x: 219, endPoint y: 128, distance: 59.0
click at [219, 128] on div "Janela de atendimento Grade de atendimento Capacidade Transportadoras Veículos …" at bounding box center [213, 96] width 426 height 192
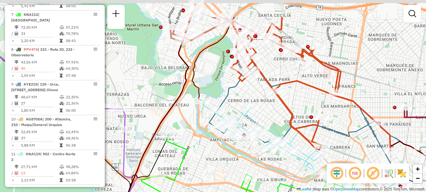
drag, startPoint x: 219, startPoint y: 137, endPoint x: 239, endPoint y: 157, distance: 28.7
click at [239, 157] on div "Janela de atendimento Grade de atendimento Capacidade Transportadoras Veículos …" at bounding box center [213, 96] width 426 height 192
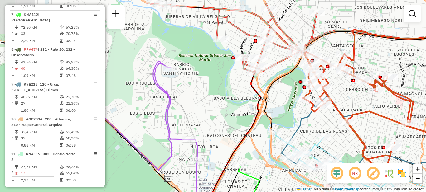
drag, startPoint x: 223, startPoint y: 160, endPoint x: 281, endPoint y: 171, distance: 59.3
click at [286, 180] on div "Janela de atendimento Grade de atendimento Capacidade Transportadoras Veículos …" at bounding box center [213, 96] width 426 height 192
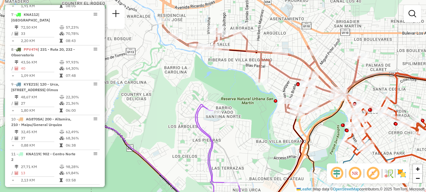
drag, startPoint x: 234, startPoint y: 110, endPoint x: 276, endPoint y: 154, distance: 60.2
click at [276, 154] on div "Janela de atendimento Grade de atendimento Capacidade Transportadoras Veículos …" at bounding box center [213, 96] width 426 height 192
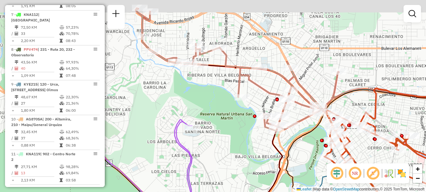
drag, startPoint x: 260, startPoint y: 130, endPoint x: 230, endPoint y: 156, distance: 39.3
click at [230, 156] on div "Janela de atendimento Grade de atendimento Capacidade Transportadoras Veículos …" at bounding box center [213, 96] width 426 height 192
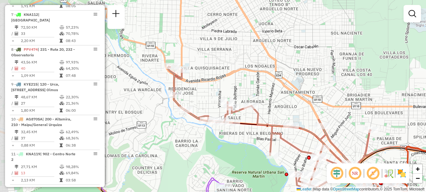
drag, startPoint x: 218, startPoint y: 118, endPoint x: 258, endPoint y: 165, distance: 62.1
click at [258, 165] on div "Janela de atendimento Grade de atendimento Capacidade Transportadoras Veículos …" at bounding box center [213, 96] width 426 height 192
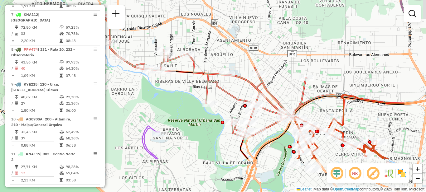
drag, startPoint x: 246, startPoint y: 152, endPoint x: 181, endPoint y: 96, distance: 85.9
click at [181, 99] on div "Janela de atendimento Grade de atendimento Capacidade Transportadoras Veículos …" at bounding box center [213, 96] width 426 height 192
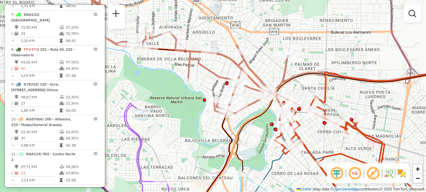
drag, startPoint x: 252, startPoint y: 134, endPoint x: 236, endPoint y: 119, distance: 21.8
click at [236, 119] on div "Janela de atendimento Grade de atendimento Capacidade Transportadoras Veículos …" at bounding box center [213, 96] width 426 height 192
select select "**********"
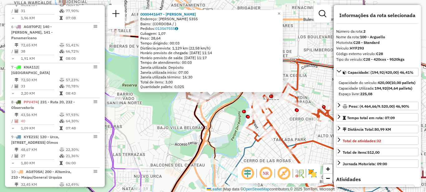
scroll to position [257, 0]
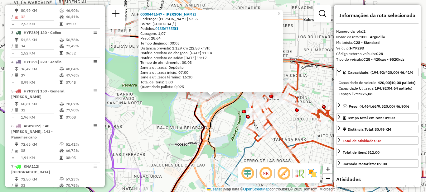
click at [228, 130] on div "0000441647 - Taborda Eduardo Raul Endereço: PEDRO SIMON LAPLACE 5355 Bairro: (C…" at bounding box center [213, 96] width 426 height 192
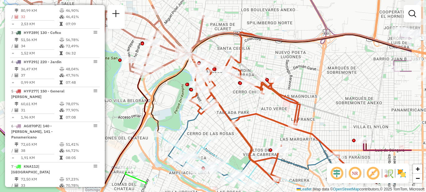
drag, startPoint x: 229, startPoint y: 110, endPoint x: 172, endPoint y: 83, distance: 62.9
click at [172, 83] on div "Janela de atendimento Grade de atendimento Capacidade Transportadoras Veículos …" at bounding box center [213, 96] width 426 height 192
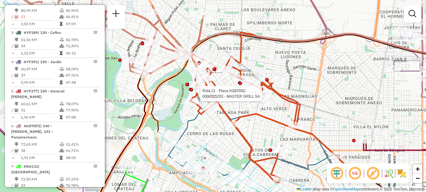
select select "**********"
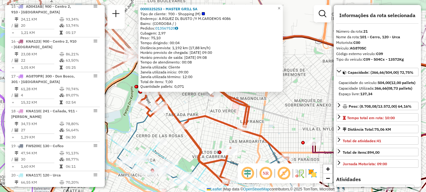
scroll to position [892, 0]
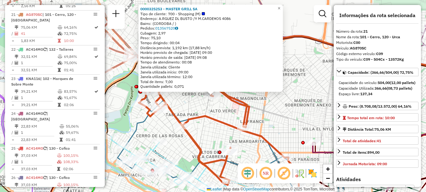
click at [221, 110] on div "Rota 21 - Placa AG870SC 0000447834 - Distribuidora F&F S.R.L. 0000325253 - MAST…" at bounding box center [213, 96] width 426 height 192
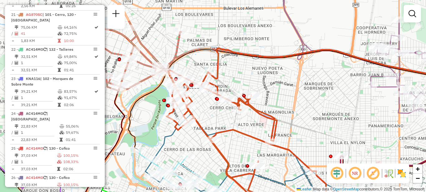
drag, startPoint x: 205, startPoint y: 109, endPoint x: 288, endPoint y: 118, distance: 83.6
click at [286, 119] on div "Janela de atendimento Grade de atendimento Capacidade Transportadoras Veículos …" at bounding box center [213, 96] width 426 height 192
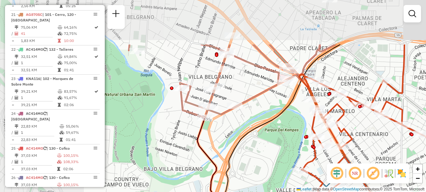
drag, startPoint x: 272, startPoint y: 113, endPoint x: 366, endPoint y: 162, distance: 106.2
click at [366, 162] on div "Janela de atendimento Grade de atendimento Capacidade Transportadoras Veículos …" at bounding box center [213, 96] width 426 height 192
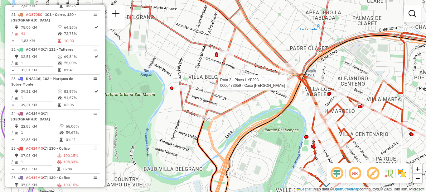
select select "**********"
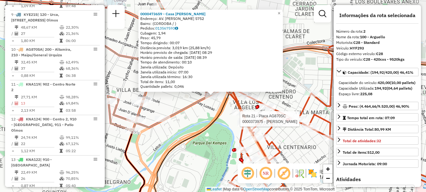
scroll to position [257, 0]
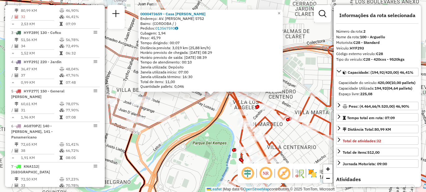
click at [221, 134] on div "0000473659 - Casa Agostina Valeria Endereço: AV. PEDRO SIMON LAPLACE 5752 Bairr…" at bounding box center [213, 96] width 426 height 192
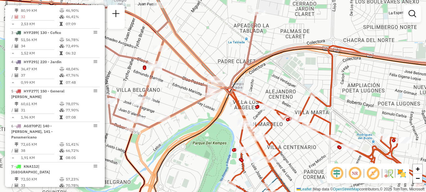
click at [164, 116] on icon at bounding box center [107, 56] width 300 height 150
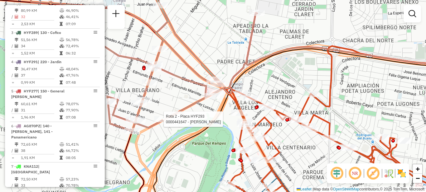
select select "**********"
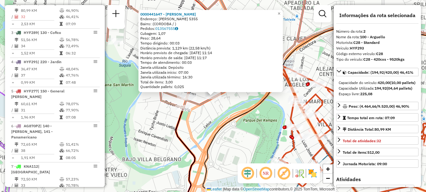
click at [243, 137] on div "0000441647 - Taborda Eduardo Raul Endereço: PEDRO SIMON LAPLACE 5355 Bairro: (C…" at bounding box center [213, 96] width 426 height 192
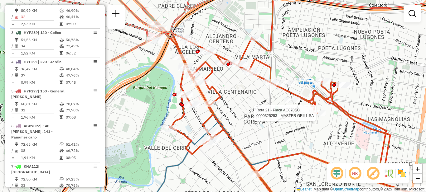
select select "**********"
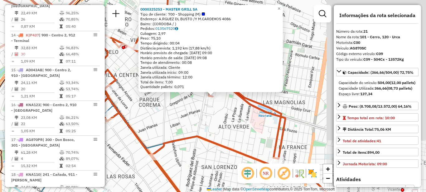
scroll to position [892, 0]
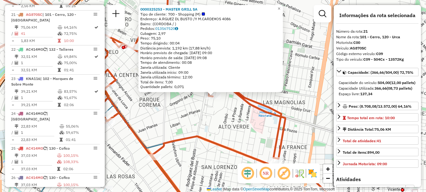
click at [214, 126] on div "0000325253 - MASTER GRILL SA Tipo de cliente: 700 - Shopping (M) Endereço: A.RG…" at bounding box center [213, 96] width 426 height 192
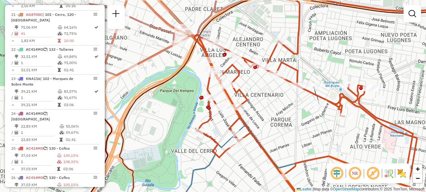
drag, startPoint x: 194, startPoint y: 110, endPoint x: 328, endPoint y: 130, distance: 135.5
click at [328, 130] on div "Janela de atendimento Grade de atendimento Capacidade Transportadoras Veículos …" at bounding box center [213, 96] width 426 height 192
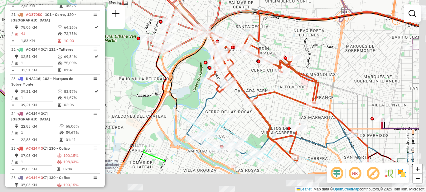
drag, startPoint x: 295, startPoint y: 111, endPoint x: 250, endPoint y: 74, distance: 58.2
click at [250, 74] on icon at bounding box center [287, 96] width 161 height 131
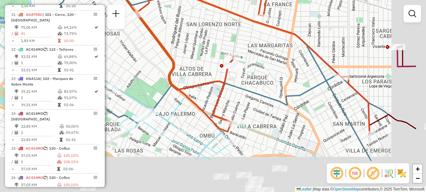
drag, startPoint x: 332, startPoint y: 128, endPoint x: 262, endPoint y: 69, distance: 91.5
click at [264, 69] on div "Janela de atendimento Grade de atendimento Capacidade Transportadoras Veículos …" at bounding box center [213, 96] width 426 height 192
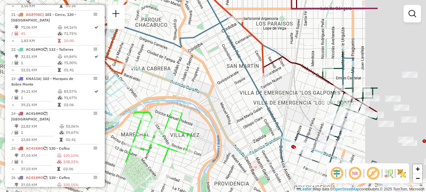
drag, startPoint x: 320, startPoint y: 127, endPoint x: 222, endPoint y: 76, distance: 110.8
click at [224, 77] on div "Janela de atendimento Grade de atendimento Capacidade Transportadoras Veículos …" at bounding box center [213, 96] width 426 height 192
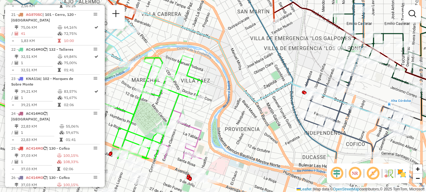
drag, startPoint x: 281, startPoint y: 112, endPoint x: 301, endPoint y: 68, distance: 48.1
click at [301, 68] on div "Janela de atendimento Grade de atendimento Capacidade Transportadoras Veículos …" at bounding box center [213, 96] width 426 height 192
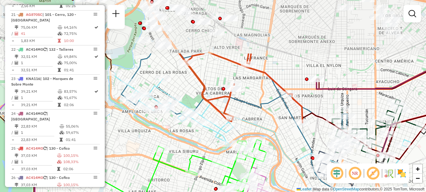
drag, startPoint x: 270, startPoint y: 72, endPoint x: 280, endPoint y: 149, distance: 77.7
click at [285, 156] on icon at bounding box center [261, 126] width 294 height 106
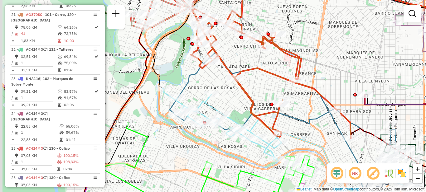
drag, startPoint x: 262, startPoint y: 113, endPoint x: 308, endPoint y: 116, distance: 45.6
click at [309, 118] on icon at bounding box center [285, 130] width 230 height 172
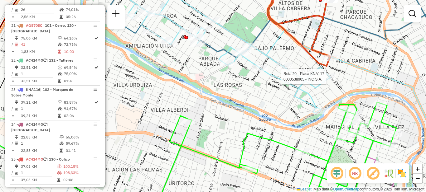
select select "**********"
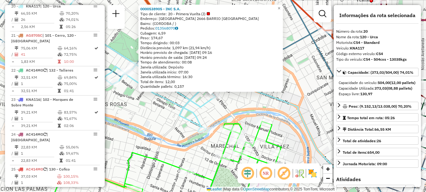
scroll to position [863, 0]
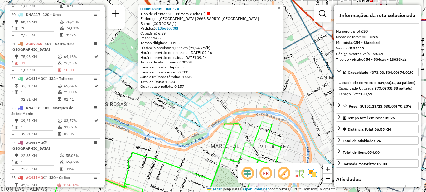
click at [316, 100] on div "0000538905 - INC S.A. Tipo de cliente: 20 - Primera Vuelta (J) Endereço: ILOLAY…" at bounding box center [213, 96] width 426 height 192
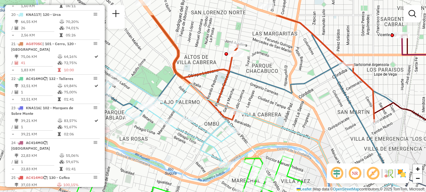
drag, startPoint x: 302, startPoint y: 86, endPoint x: 346, endPoint y: 150, distance: 77.2
click at [346, 150] on div "Janela de atendimento Grade de atendimento Capacidade Transportadoras Veículos …" at bounding box center [213, 96] width 426 height 192
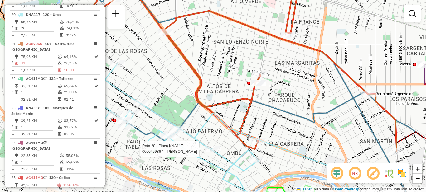
select select "**********"
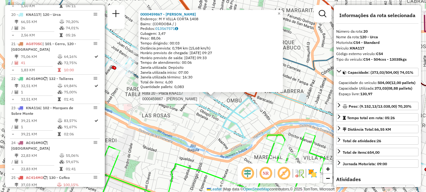
click at [179, 129] on div "Rota 20 - Placa KNA117 0000459867 - Gazquez Gladys Graciela 0000459867 - Gazque…" at bounding box center [213, 96] width 426 height 192
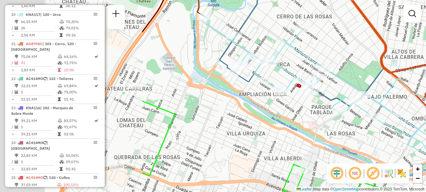
drag, startPoint x: 148, startPoint y: 122, endPoint x: 290, endPoint y: 129, distance: 141.4
click at [334, 140] on div "Janela de atendimento Grade de atendimento Capacidade Transportadoras Veículos …" at bounding box center [213, 96] width 426 height 192
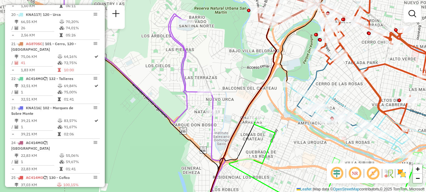
drag, startPoint x: 232, startPoint y: 131, endPoint x: 277, endPoint y: 144, distance: 47.7
click at [278, 143] on div "Janela de atendimento Grade de atendimento Capacidade Transportadoras Veículos …" at bounding box center [213, 96] width 426 height 192
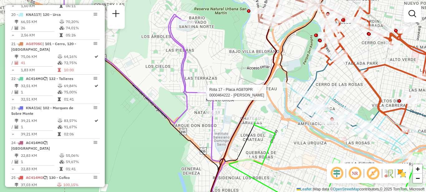
select select "**********"
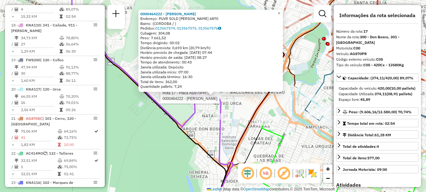
scroll to position [764, 0]
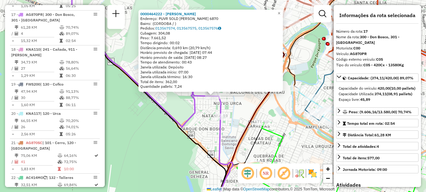
click at [208, 122] on div "Rota 17 - Placa AG870PR 0000464222 - Moya Agustin 0000464222 - Moya Agustin End…" at bounding box center [213, 96] width 426 height 192
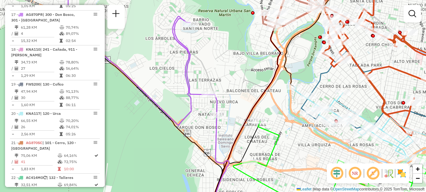
drag, startPoint x: 269, startPoint y: 84, endPoint x: 167, endPoint y: 57, distance: 105.3
click at [214, 56] on icon at bounding box center [252, 94] width 76 height 231
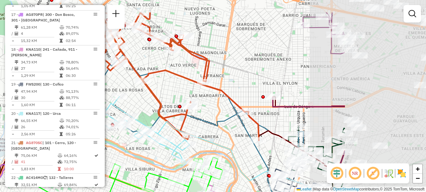
drag, startPoint x: 299, startPoint y: 53, endPoint x: 181, endPoint y: 80, distance: 121.0
click at [185, 83] on div "Janela de atendimento Grade de atendimento Capacidade Transportadoras Veículos …" at bounding box center [213, 96] width 426 height 192
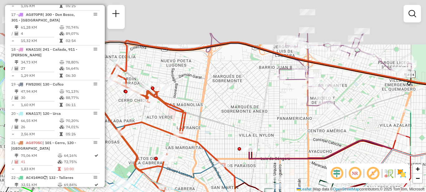
drag, startPoint x: 282, startPoint y: 66, endPoint x: 254, endPoint y: 118, distance: 59.3
click at [258, 123] on div "Janela de atendimento Grade de atendimento Capacidade Transportadoras Veículos …" at bounding box center [213, 96] width 426 height 192
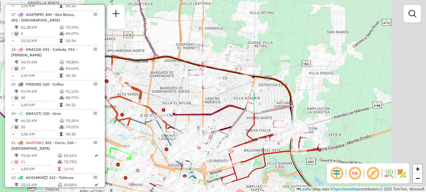
drag, startPoint x: 280, startPoint y: 121, endPoint x: 197, endPoint y: 95, distance: 87.2
click at [197, 95] on div "Janela de atendimento Grade de atendimento Capacidade Transportadoras Veículos …" at bounding box center [213, 96] width 426 height 192
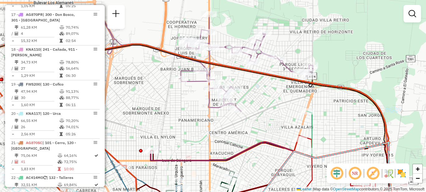
click at [232, 128] on div "Janela de atendimento Grade de atendimento Capacidade Transportadoras Veículos …" at bounding box center [213, 96] width 426 height 192
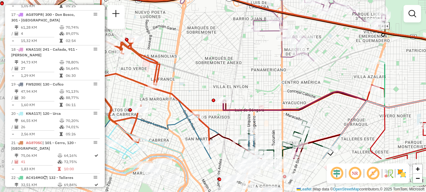
drag, startPoint x: 201, startPoint y: 127, endPoint x: 264, endPoint y: 75, distance: 81.5
click at [264, 75] on div "Janela de atendimento Grade de atendimento Capacidade Transportadoras Veículos …" at bounding box center [213, 96] width 426 height 192
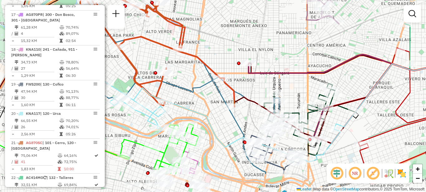
drag, startPoint x: 230, startPoint y: 84, endPoint x: 278, endPoint y: 49, distance: 59.3
click at [234, 49] on icon at bounding box center [154, 41] width 161 height 131
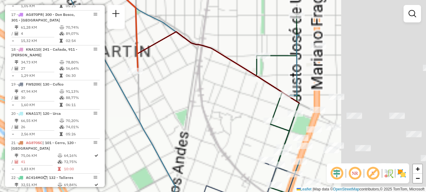
drag, startPoint x: 314, startPoint y: 86, endPoint x: 143, endPoint y: 70, distance: 171.2
click at [142, 69] on div "Janela de atendimento Grade de atendimento Capacidade Transportadoras Veículos …" at bounding box center [213, 96] width 426 height 192
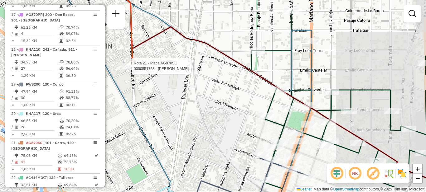
drag, startPoint x: 212, startPoint y: 104, endPoint x: 146, endPoint y: 46, distance: 88.3
click at [146, 46] on div "Rota 21 - Placa AG870SC 0000551758 - Abrate Lucas Janela de atendimento Grade d…" at bounding box center [213, 96] width 426 height 192
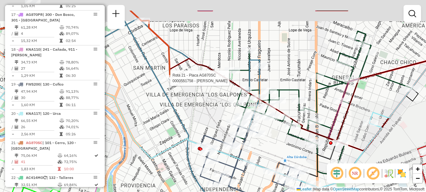
drag, startPoint x: 195, startPoint y: 88, endPoint x: 225, endPoint y: 114, distance: 39.8
click at [223, 114] on div "Rota 21 - Placa AG870SC 0000551758 - Abrate Lucas Janela de atendimento Grade d…" at bounding box center [213, 96] width 426 height 192
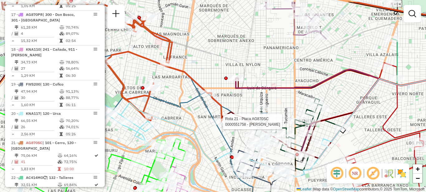
drag, startPoint x: 226, startPoint y: 115, endPoint x: 242, endPoint y: 136, distance: 26.3
click at [242, 136] on div "Rota 21 - Placa AG870SC 0000551758 - Abrate Lucas Janela de atendimento Grade d…" at bounding box center [213, 96] width 426 height 192
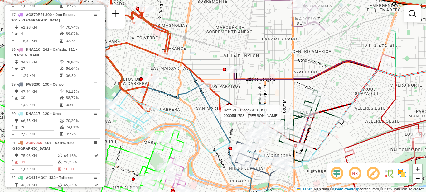
drag, startPoint x: 236, startPoint y: 127, endPoint x: 237, endPoint y: 75, distance: 51.1
click at [236, 76] on div "Rota 21 - Placa AG870SC 0000551758 - Abrate Lucas Janela de atendimento Grade d…" at bounding box center [213, 96] width 426 height 192
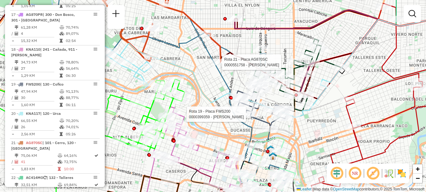
select select "**********"
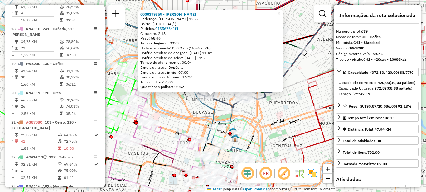
scroll to position [833, 0]
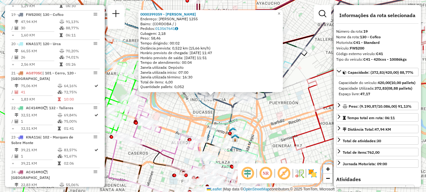
click at [194, 104] on div "0000399359 - Aseloni Pablo Diego Endereço: MARIANO FRAGUEIRO 1255 Bairro: (CORD…" at bounding box center [213, 96] width 426 height 192
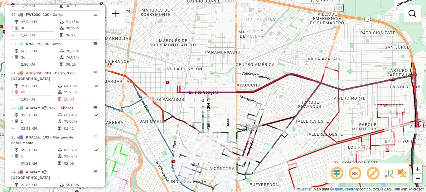
drag, startPoint x: 173, startPoint y: 74, endPoint x: 151, endPoint y: 155, distance: 84.3
click at [152, 158] on div "Janela de atendimento Grade de atendimento Capacidade Transportadoras Veículos …" at bounding box center [213, 96] width 426 height 192
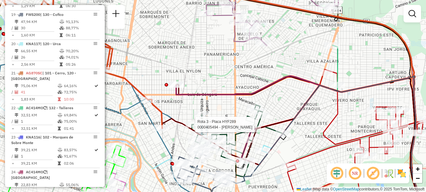
select select "**********"
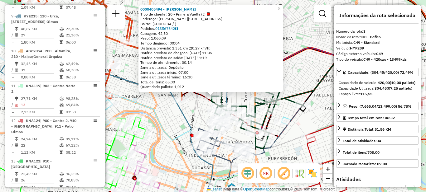
scroll to position [286, 0]
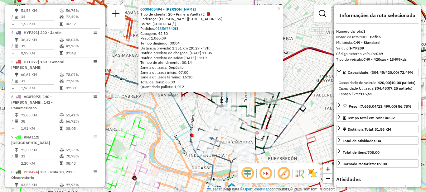
click at [163, 108] on div "0000405494 - Chen Xiangquan Tipo de cliente: 20 - Primera Vuelta (J) Endereço: …" at bounding box center [213, 96] width 426 height 192
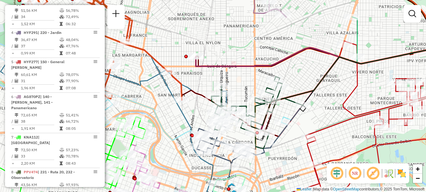
drag, startPoint x: 191, startPoint y: 108, endPoint x: 191, endPoint y: 124, distance: 15.9
click at [194, 130] on div "Janela de atendimento Grade de atendimento Capacidade Transportadoras Veículos …" at bounding box center [213, 96] width 426 height 192
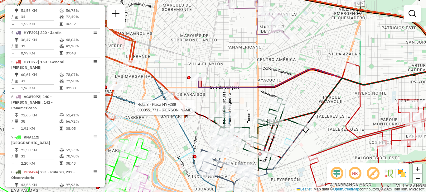
select select "**********"
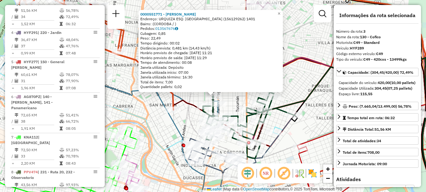
click at [179, 118] on div "Rota 3 - Placa HYF289 0000162793 - Marambio Gomez 0000551771 - Esteban Ortega V…" at bounding box center [213, 96] width 426 height 192
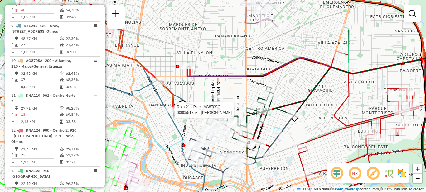
select select "**********"
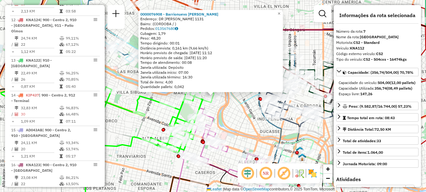
scroll to position [409, 0]
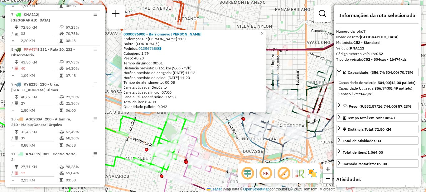
drag, startPoint x: 243, startPoint y: 105, endPoint x: 191, endPoint y: 150, distance: 69.4
click at [192, 139] on icon at bounding box center [192, 86] width 294 height 106
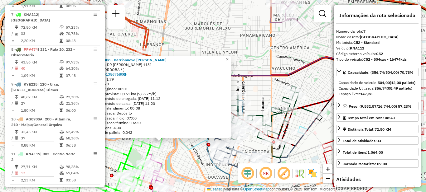
click at [189, 143] on div "0000076908 - Barrionuevo Silvia G. Endereço: DR SILVESTRE REMONDA 1131 Bairro: …" at bounding box center [213, 96] width 426 height 192
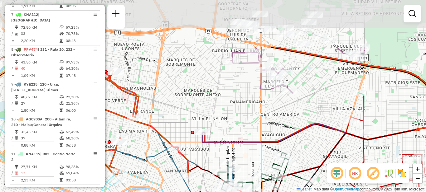
drag, startPoint x: 240, startPoint y: 75, endPoint x: 224, endPoint y: 142, distance: 68.8
click at [229, 148] on icon at bounding box center [330, 193] width 256 height 139
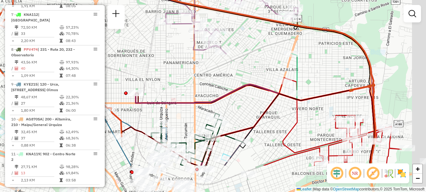
drag, startPoint x: 266, startPoint y: 129, endPoint x: 199, endPoint y: 83, distance: 80.7
click at [199, 83] on div "Janela de atendimento Grade de atendimento Capacidade Transportadoras Veículos …" at bounding box center [213, 96] width 426 height 192
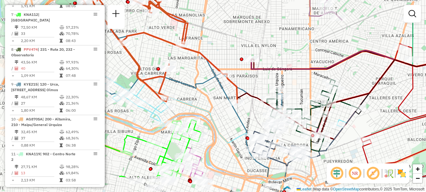
drag, startPoint x: 156, startPoint y: 78, endPoint x: 262, endPoint y: 70, distance: 105.6
click at [272, 40] on div "Janela de atendimento Grade de atendimento Capacidade Transportadoras Veículos …" at bounding box center [213, 96] width 426 height 192
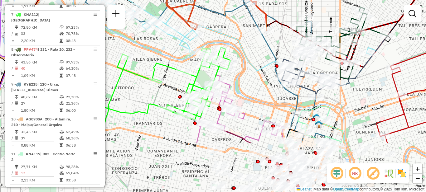
drag, startPoint x: 240, startPoint y: 119, endPoint x: 268, endPoint y: 51, distance: 74.2
click at [268, 51] on icon at bounding box center [207, 39] width 245 height 207
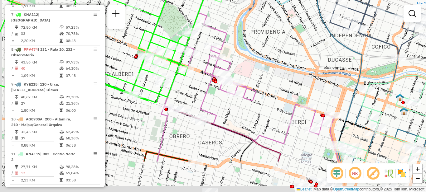
drag, startPoint x: 243, startPoint y: 113, endPoint x: 260, endPoint y: 60, distance: 56.2
click at [260, 60] on div "Janela de atendimento Grade de atendimento Capacidade Transportadoras Veículos …" at bounding box center [213, 96] width 426 height 192
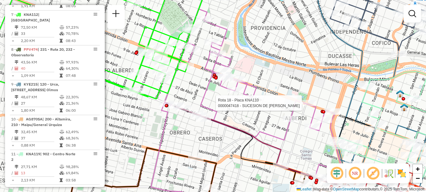
select select "**********"
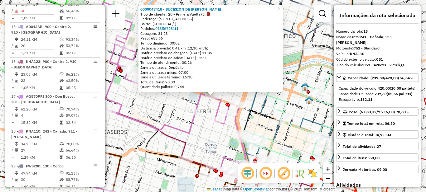
scroll to position [799, 0]
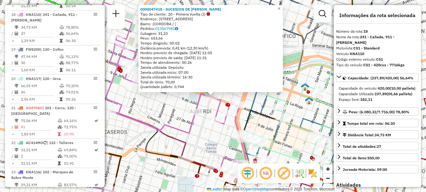
click at [296, 94] on div "0000047418 - SUCESION DE BLANCH BENJAMIN Tipo de cliente: 20 - Primera Vuelta (…" at bounding box center [213, 96] width 426 height 192
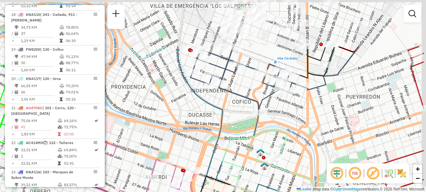
drag, startPoint x: 295, startPoint y: 65, endPoint x: 237, endPoint y: 133, distance: 89.8
click at [240, 146] on div "Janela de atendimento Grade de atendimento Capacidade Transportadoras Veículos …" at bounding box center [213, 96] width 426 height 192
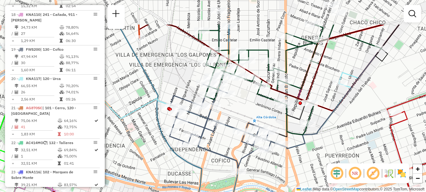
drag, startPoint x: 280, startPoint y: 110, endPoint x: 269, endPoint y: 161, distance: 52.1
click at [270, 153] on div at bounding box center [266, 150] width 16 height 6
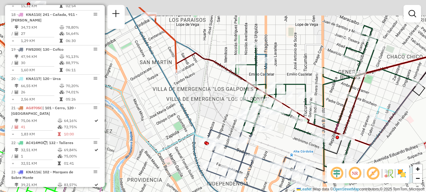
drag, startPoint x: 257, startPoint y: 100, endPoint x: 345, endPoint y: 137, distance: 95.5
click at [345, 137] on icon at bounding box center [327, 98] width 183 height 144
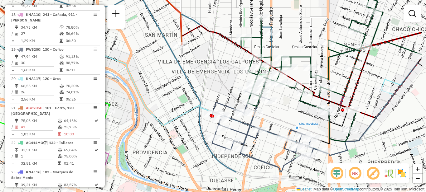
drag, startPoint x: 270, startPoint y: 97, endPoint x: 223, endPoint y: 58, distance: 60.2
click at [223, 58] on div "Janela de atendimento Grade de atendimento Capacidade Transportadoras Veículos …" at bounding box center [213, 96] width 426 height 192
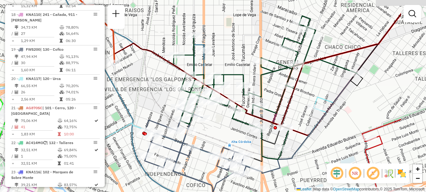
drag, startPoint x: 303, startPoint y: 112, endPoint x: 217, endPoint y: 134, distance: 89.4
click at [218, 136] on div "Janela de atendimento Grade de atendimento Capacidade Transportadoras Veículos …" at bounding box center [213, 96] width 426 height 192
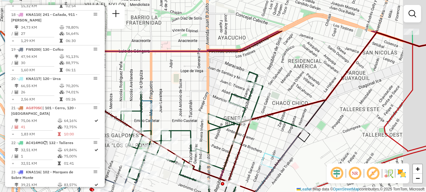
drag, startPoint x: 314, startPoint y: 91, endPoint x: 273, endPoint y: 130, distance: 56.7
click at [277, 149] on div "Janela de atendimento Grade de atendimento Capacidade Transportadoras Veículos …" at bounding box center [213, 96] width 426 height 192
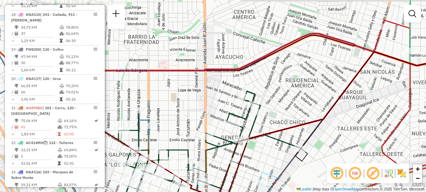
drag, startPoint x: 288, startPoint y: 96, endPoint x: 272, endPoint y: 132, distance: 39.5
click at [274, 133] on div "Janela de atendimento Grade de atendimento Capacidade Transportadoras Veículos …" at bounding box center [213, 96] width 426 height 192
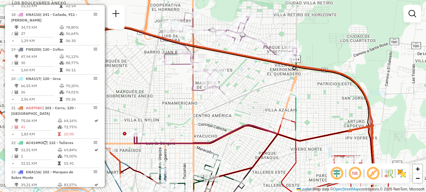
drag, startPoint x: 277, startPoint y: 112, endPoint x: 233, endPoint y: 99, distance: 46.5
click at [233, 125] on icon at bounding box center [254, 182] width 241 height 114
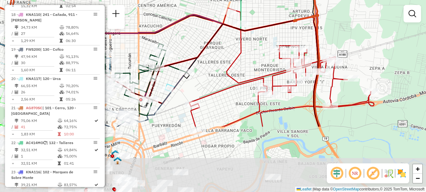
drag, startPoint x: 266, startPoint y: 129, endPoint x: 227, endPoint y: 56, distance: 82.4
click at [227, 56] on div "Janela de atendimento Grade de atendimento Capacidade Transportadoras Veículos …" at bounding box center [213, 96] width 426 height 192
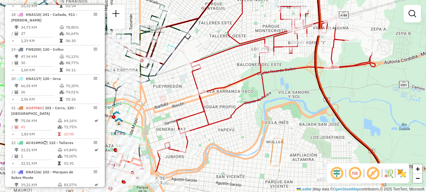
drag, startPoint x: 300, startPoint y: 140, endPoint x: 311, endPoint y: 67, distance: 73.1
click at [311, 67] on div "Janela de atendimento Grade de atendimento Capacidade Transportadoras Veículos …" at bounding box center [213, 96] width 426 height 192
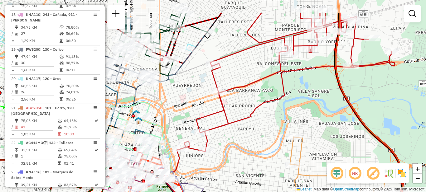
drag, startPoint x: 268, startPoint y: 110, endPoint x: 262, endPoint y: 170, distance: 59.9
click at [263, 170] on div "Janela de atendimento Grade de atendimento Capacidade Transportadoras Veículos …" at bounding box center [213, 96] width 426 height 192
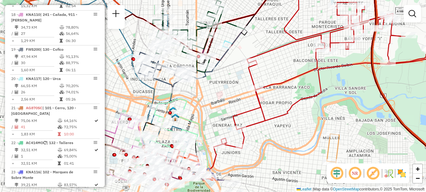
drag, startPoint x: 292, startPoint y: 108, endPoint x: 343, endPoint y: 77, distance: 59.6
click at [343, 77] on div "Janela de atendimento Grade de atendimento Capacidade Transportadoras Veículos …" at bounding box center [213, 96] width 426 height 192
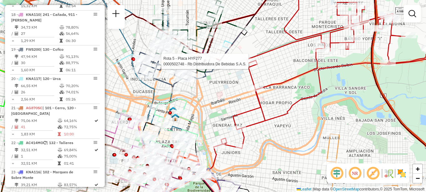
select select "**********"
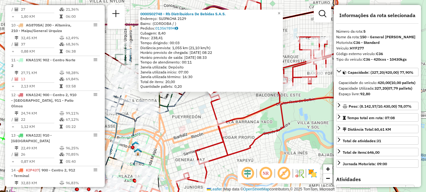
scroll to position [345, 0]
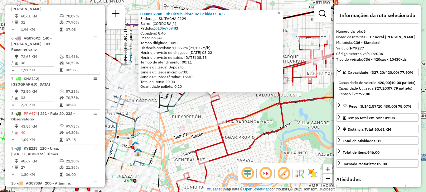
click at [276, 105] on icon at bounding box center [287, 91] width 214 height 184
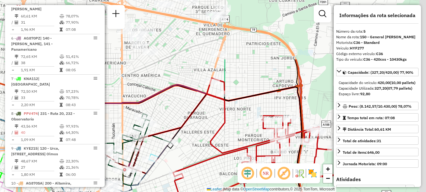
drag, startPoint x: 267, startPoint y: 92, endPoint x: 227, endPoint y: 150, distance: 70.3
click at [229, 170] on div "Janela de atendimento Grade de atendimento Capacidade Transportadoras Veículos …" at bounding box center [213, 96] width 426 height 192
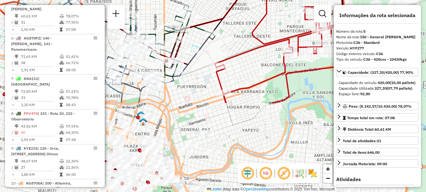
drag, startPoint x: 246, startPoint y: 109, endPoint x: 269, endPoint y: 17, distance: 95.2
click at [271, 18] on div "Janela de atendimento Grade de atendimento Capacidade Transportadoras Veículos …" at bounding box center [213, 96] width 426 height 192
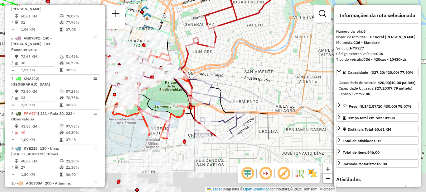
drag, startPoint x: 278, startPoint y: 99, endPoint x: 258, endPoint y: 1, distance: 100.4
click at [259, 1] on div "Janela de atendimento Grade de atendimento Capacidade Transportadoras Veículos …" at bounding box center [213, 96] width 426 height 192
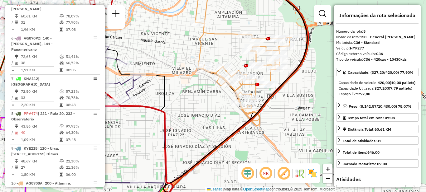
drag, startPoint x: 290, startPoint y: 69, endPoint x: 209, endPoint y: 59, distance: 81.3
click at [209, 59] on div "Janela de atendimento Grade de atendimento Capacidade Transportadoras Veículos …" at bounding box center [213, 96] width 426 height 192
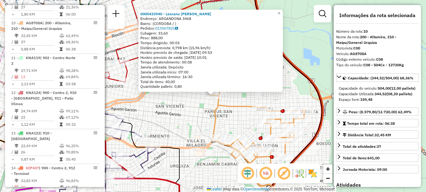
scroll to position [514, 0]
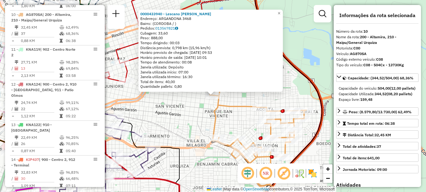
click at [189, 110] on div "0000433940 - Lescano Verónica Elizabeth Endereço: ARGANDONA 3468 Bairro: (CORDO…" at bounding box center [213, 96] width 426 height 192
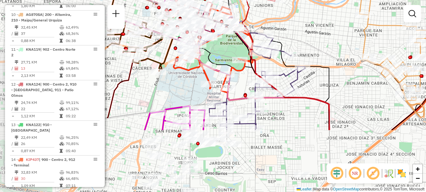
drag, startPoint x: 166, startPoint y: 114, endPoint x: 315, endPoint y: 33, distance: 170.2
click at [315, 33] on div "Janela de atendimento Grade de atendimento Capacidade Transportadoras Veículos …" at bounding box center [213, 96] width 426 height 192
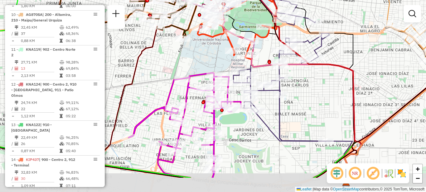
drag, startPoint x: 276, startPoint y: 129, endPoint x: 299, endPoint y: 91, distance: 44.2
click at [300, 95] on div "Janela de atendimento Grade de atendimento Capacidade Transportadoras Veículos …" at bounding box center [213, 96] width 426 height 192
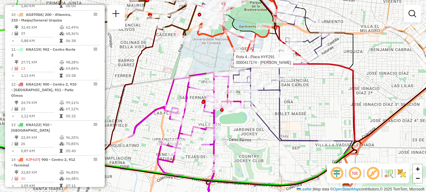
select select "**********"
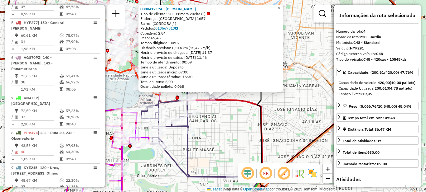
scroll to position [315, 0]
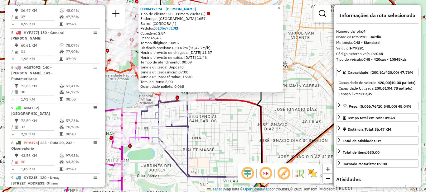
click at [277, 149] on div "0000417174 - Villagra Daniel Alejandro Tipo de cliente: 20 - Primera Vuelta (J)…" at bounding box center [213, 96] width 426 height 192
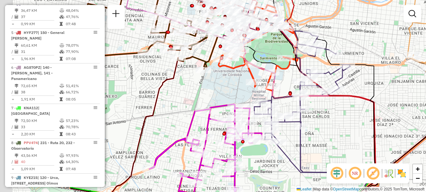
drag, startPoint x: 236, startPoint y: 139, endPoint x: 365, endPoint y: 119, distance: 130.9
click at [368, 122] on div "Janela de atendimento Grade de atendimento Capacidade Transportadoras Veículos …" at bounding box center [213, 96] width 426 height 192
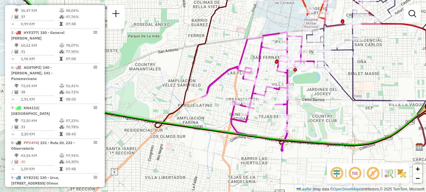
drag, startPoint x: 284, startPoint y: 154, endPoint x: 321, endPoint y: 76, distance: 86.3
click at [321, 76] on div "Janela de atendimento Grade de atendimento Capacidade Transportadoras Veículos …" at bounding box center [213, 96] width 426 height 192
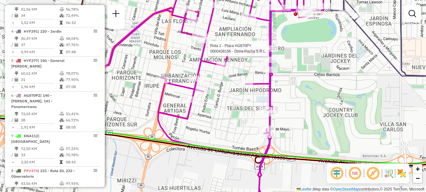
select select "**********"
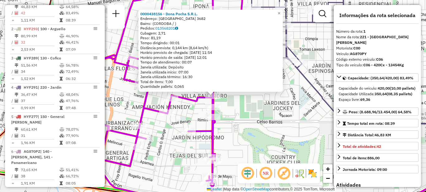
scroll to position [222, 0]
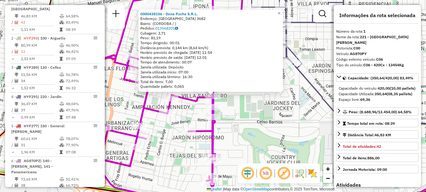
click at [254, 127] on div "0000438156 - Dona Pocha S.R.L. Endereço: CIUDAD DE VALPARAISO 3682 Bairro: (COR…" at bounding box center [213, 96] width 426 height 192
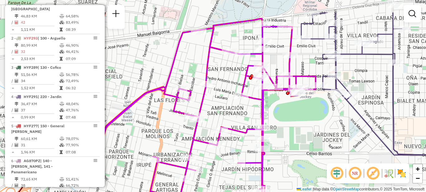
drag, startPoint x: 245, startPoint y: 112, endPoint x: 284, endPoint y: 149, distance: 53.1
click at [286, 150] on div "Janela de atendimento Grade de atendimento Capacidade Transportadoras Veículos …" at bounding box center [213, 96] width 426 height 192
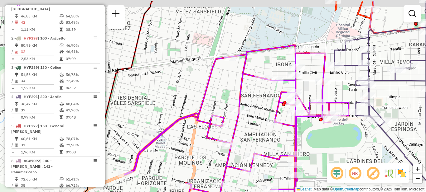
drag, startPoint x: 304, startPoint y: 133, endPoint x: 332, endPoint y: 156, distance: 36.7
click at [337, 159] on div "Janela de atendimento Grade de atendimento Capacidade Transportadoras Veículos …" at bounding box center [213, 96] width 426 height 192
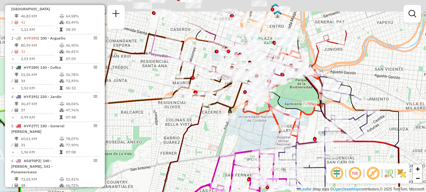
drag, startPoint x: 360, startPoint y: 126, endPoint x: 302, endPoint y: 174, distance: 75.5
click at [308, 179] on div "Janela de atendimento Grade de atendimento Capacidade Transportadoras Veículos …" at bounding box center [213, 96] width 426 height 192
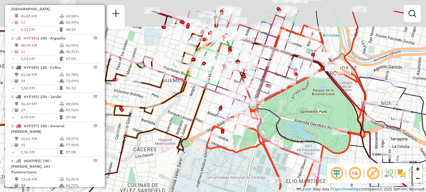
drag, startPoint x: 290, startPoint y: 85, endPoint x: 341, endPoint y: 131, distance: 68.0
click at [343, 131] on div "Rota 4 - Placa HYF291 0000037511 - Dione Nievas Diamantina Elsa Janela de atend…" at bounding box center [213, 96] width 426 height 192
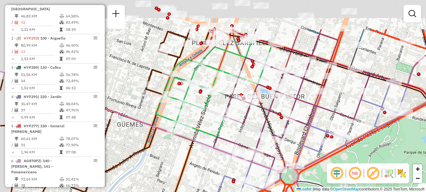
drag
click at [341, 176] on hb-router-mapa "Informações da Sessão 1286752 - 02/10/2025 Criação: 01/10/2025 17:49 Depósito: …" at bounding box center [213, 96] width 426 height 192
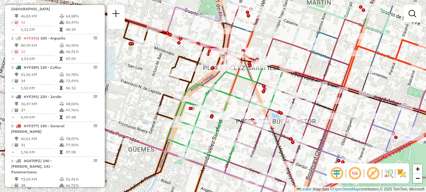
click at [333, 151] on icon at bounding box center [299, 128] width 151 height 138
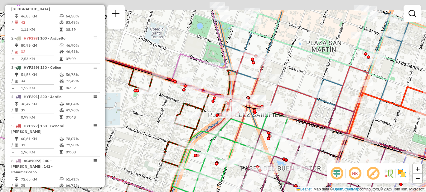
click at [269, 121] on div "Rota 4 - Placa HYF291 0000037511 - Dione Nievas Diamantina Elsa Janela de atend…" at bounding box center [213, 96] width 426 height 192
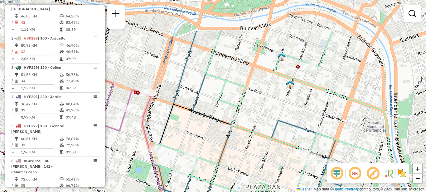
click at [304, 122] on div "Rota 4 - Placa HYF291 0000037511 - Dione Nievas Diamantina Elsa Janela de atend…" at bounding box center [213, 96] width 426 height 192
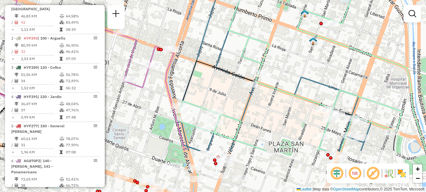
click at [310, 40] on div "Rota 4 - Placa HYF291 0000037511 - Dione Nievas Diamantina Elsa Janela de atend…" at bounding box center [213, 96] width 426 height 192
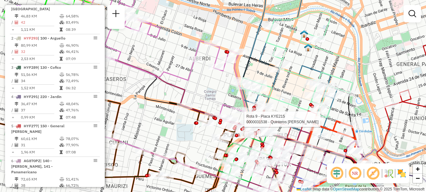
click at [308, 116] on div at bounding box center [316, 119] width 16 height 6
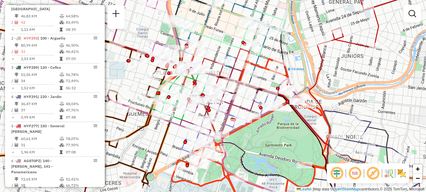
click at [309, 162] on icon at bounding box center [346, 137] width 74 height 188
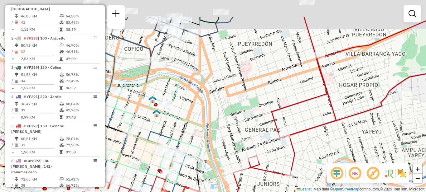
click at [286, 126] on icon at bounding box center [344, 96] width 208 height 159
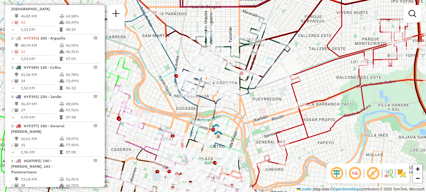
click at [309, 142] on div "Rota 4 - Placa HYF291 0000037511 - Dione Nievas Diamantina Elsa Janela de atend…" at bounding box center [213, 96] width 426 height 192
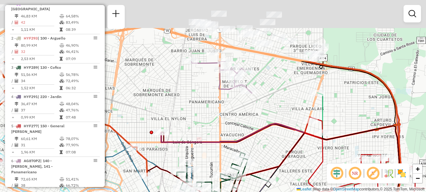
click at [294, 170] on div "Rota 4 - Placa HYF291 0000037511 - Dione Nievas Diamantina Elsa Janela de atend…" at bounding box center [213, 96] width 426 height 192
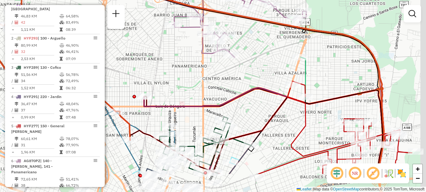
click at [254, 63] on div "Rota 4 - Placa HYF291 0000037511 - Dione Nievas Diamantina Elsa Janela de atend…" at bounding box center [213, 96] width 426 height 192
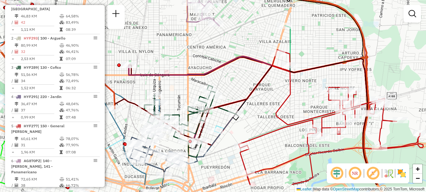
click at [238, 50] on icon at bounding box center [330, 117] width 185 height 135
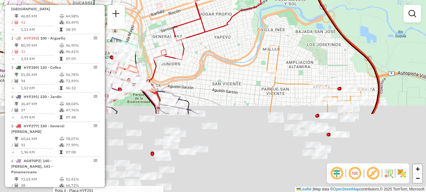
click at [292, 31] on div "Rota 4 - Placa HYF291 0000037511 - Dione Nievas Diamantina Elsa Janela de atend…" at bounding box center [213, 96] width 426 height 192
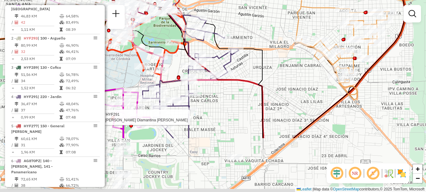
click at [320, 33] on div "Rota 4 - Placa HYF291 0000037511 - Dione Nievas Diamantina Elsa Janela de atend…" at bounding box center [213, 96] width 426 height 192
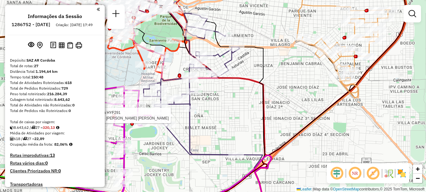
scroll to position [222, 0]
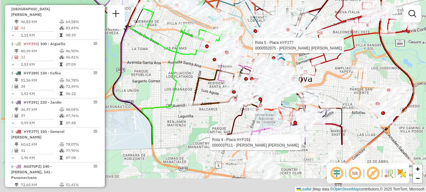
drag, startPoint x: 282, startPoint y: 115, endPoint x: 324, endPoint y: 46, distance: 80.8
click at [324, 45] on div at bounding box center [322, 45] width 16 height 6
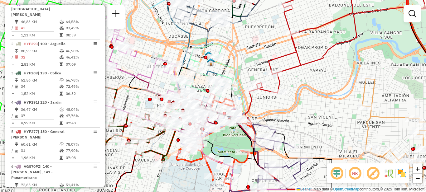
drag, startPoint x: 323, startPoint y: 74, endPoint x: 180, endPoint y: 140, distance: 157.7
click at [180, 141] on div "Rota 4 - Placa HYF291 0000037511 - Dione Nievas Diamantina Elsa Janela de atend…" at bounding box center [213, 96] width 426 height 192
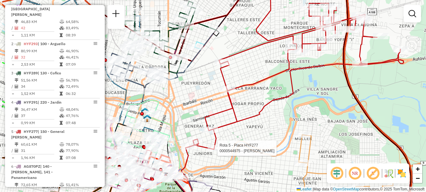
drag, startPoint x: 240, startPoint y: 77, endPoint x: 292, endPoint y: 71, distance: 52.1
click at [292, 71] on div "Rota 4 - Placa HYF291 0000037511 - Dione Nievas Diamantina Elsa Rota 5 - Placa …" at bounding box center [213, 96] width 426 height 192
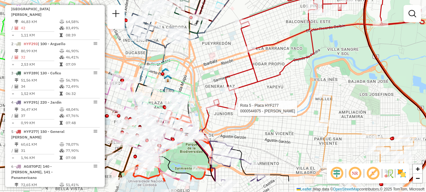
drag, startPoint x: 259, startPoint y: 129, endPoint x: 319, endPoint y: 50, distance: 100.1
click at [319, 50] on div "Rota 4 - Placa HYF291 0000037511 - Dione Nievas Diamantina Elsa Rota 5 - Placa …" at bounding box center [213, 96] width 426 height 192
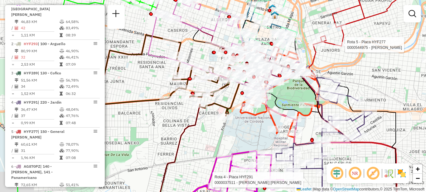
drag, startPoint x: 298, startPoint y: 73, endPoint x: 340, endPoint y: 57, distance: 44.5
click at [342, 57] on div "Rota 4 - Placa HYF291 0000037511 - Dione Nievas Diamantina Elsa Rota 5 - Placa …" at bounding box center [213, 96] width 426 height 192
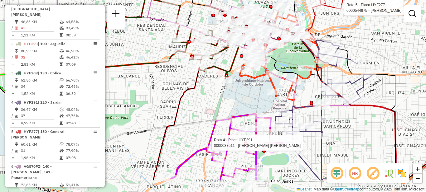
drag, startPoint x: 280, startPoint y: 99, endPoint x: 280, endPoint y: 78, distance: 21.5
click at [280, 78] on div "Rota 4 - Placa HYF291 0000037511 - Dione Nievas Diamantina Elsa Rota 5 - Placa …" at bounding box center [213, 96] width 426 height 192
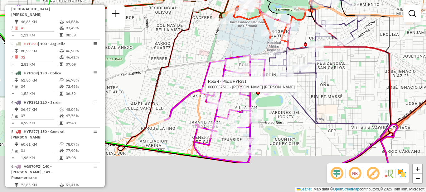
drag, startPoint x: 361, startPoint y: 116, endPoint x: 350, endPoint y: 60, distance: 57.7
click at [350, 60] on div "Rota 4 - Placa HYF291 0000037511 - Dione Nievas Diamantina Elsa Rota 5 - Placa …" at bounding box center [213, 96] width 426 height 192
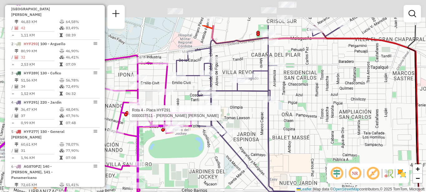
drag, startPoint x: 335, startPoint y: 55, endPoint x: 317, endPoint y: 134, distance: 80.7
click at [317, 134] on div "Rota 4 - Placa HYF291 0000037511 - Dione Nievas Diamantina Elsa Rota 5 - Placa …" at bounding box center [213, 96] width 426 height 192
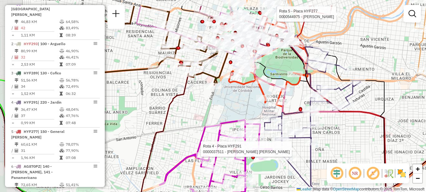
drag, startPoint x: 297, startPoint y: 101, endPoint x: 330, endPoint y: 133, distance: 46.3
click at [330, 133] on div "Rota 4 - Placa HYF291 0000037511 - Dione Nievas Diamantina Elsa Rota 5 - Placa …" at bounding box center [213, 96] width 426 height 192
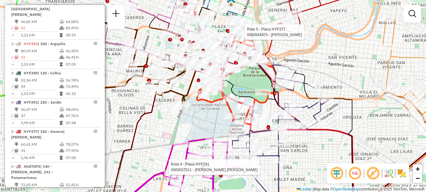
drag, startPoint x: 376, startPoint y: 112, endPoint x: 281, endPoint y: 119, distance: 95.3
click at [284, 121] on div "Rota 4 - Placa HYF291 0000037511 - Dione Nievas Diamantina Elsa Rota 5 - Placa …" at bounding box center [213, 96] width 426 height 192
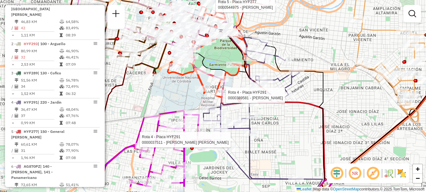
drag, startPoint x: 275, startPoint y: 140, endPoint x: 306, endPoint y: 116, distance: 39.8
click at [306, 116] on div "Rota 4 - Placa HYF291 0000037511 - Dione Nievas Diamantina Elsa Rota 5 - Placa …" at bounding box center [213, 96] width 426 height 192
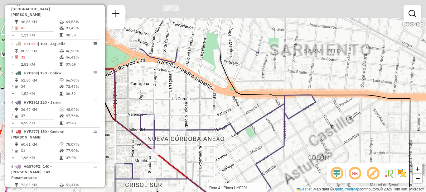
drag, startPoint x: 303, startPoint y: 5, endPoint x: 369, endPoint y: 124, distance: 136.2
click at [369, 124] on div "Rota 4 - Placa HYF291 0000037511 - Dione Nievas Diamantina Elsa Rota 5 - Placa …" at bounding box center [213, 96] width 426 height 192
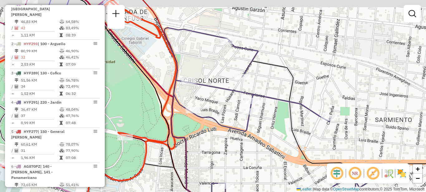
drag, startPoint x: 261, startPoint y: 95, endPoint x: 324, endPoint y: 121, distance: 68.2
click at [324, 121] on div "Rota 4 - Placa HYF291 0000037511 - Dione Nievas Diamantina Elsa Rota 5 - Placa …" at bounding box center [213, 96] width 426 height 192
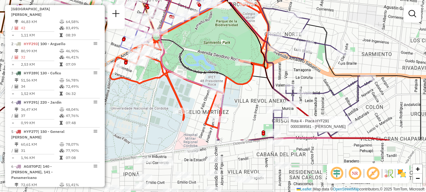
drag, startPoint x: 300, startPoint y: 146, endPoint x: 310, endPoint y: 69, distance: 77.8
click at [310, 69] on div "Rota 4 - Placa HYF291 0000037511 - Dione Nievas Diamantina Elsa Rota 5 - Placa …" at bounding box center [213, 96] width 426 height 192
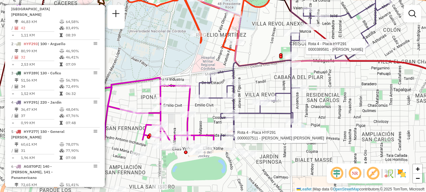
drag, startPoint x: 316, startPoint y: 140, endPoint x: 336, endPoint y: 56, distance: 86.5
click at [336, 55] on div "Rota 4 - Placa HYF291 0000037511 - Dione Nievas Diamantina Elsa Rota 5 - Placa …" at bounding box center [213, 96] width 426 height 192
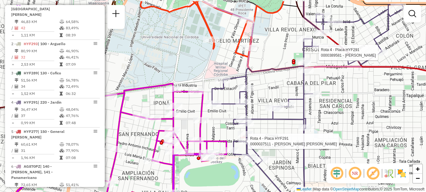
drag, startPoint x: 324, startPoint y: 108, endPoint x: 325, endPoint y: 119, distance: 11.2
click at [325, 119] on div "Rota 4 - Placa HYF291 0000037511 - Dione Nievas Diamantina Elsa Rota 5 - Placa …" at bounding box center [213, 96] width 426 height 192
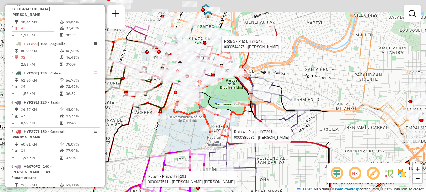
drag, startPoint x: 363, startPoint y: 125, endPoint x: 299, endPoint y: 156, distance: 70.8
click at [299, 163] on div "Rota 4 - Placa HYF291 0000037511 - Dione Nievas Diamantina Elsa Rota 5 - Placa …" at bounding box center [213, 96] width 426 height 192
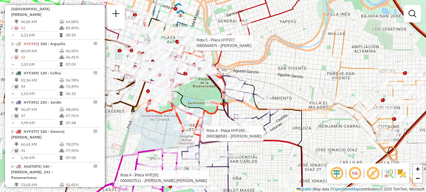
drag, startPoint x: 348, startPoint y: 127, endPoint x: 351, endPoint y: 110, distance: 17.4
click at [354, 121] on div "Rota 4 - Placa HYF291 0000037511 - Dione Nievas Diamantina Elsa Rota 5 - Placa …" at bounding box center [213, 96] width 426 height 192
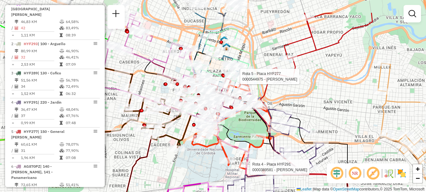
drag, startPoint x: 319, startPoint y: 78, endPoint x: 348, endPoint y: 113, distance: 45.1
click at [348, 113] on div "Rota 4 - Placa HYF291 0000037511 - Dione Nievas Diamantina Elsa Rota 5 - Placa …" at bounding box center [213, 96] width 426 height 192
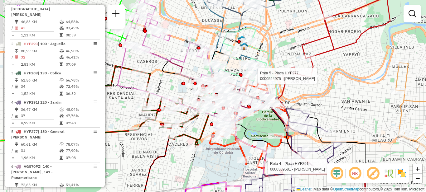
drag, startPoint x: 339, startPoint y: 107, endPoint x: 346, endPoint y: 97, distance: 12.5
click at [348, 97] on div "Rota 4 - Placa HYF291 0000037511 - Dione Nievas Diamantina Elsa Rota 5 - Placa …" at bounding box center [213, 96] width 426 height 192
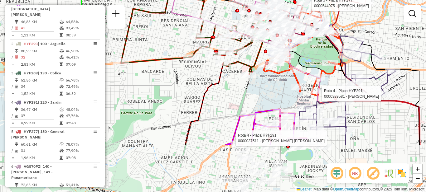
drag, startPoint x: 213, startPoint y: 159, endPoint x: 266, endPoint y: 93, distance: 85.1
click at [266, 93] on div "Rota 4 - Placa HYF291 0000037511 - Dione Nievas Diamantina Elsa Rota 5 - Placa …" at bounding box center [213, 96] width 426 height 192
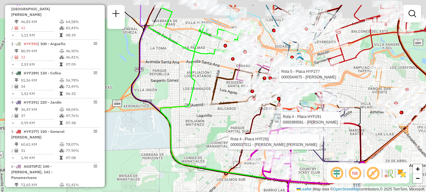
drag, startPoint x: 219, startPoint y: 123, endPoint x: 214, endPoint y: 129, distance: 7.4
click at [219, 131] on div "Rota 4 - Placa HYF291 0000037511 - Dione Nievas Diamantina Elsa Rota 5 - Placa …" at bounding box center [213, 96] width 426 height 192
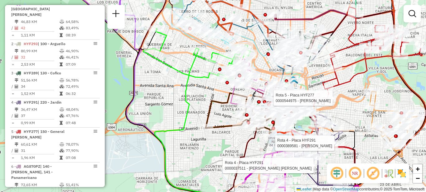
drag, startPoint x: 211, startPoint y: 154, endPoint x: 203, endPoint y: 169, distance: 16.9
click at [205, 170] on div "Rota 4 - Placa HYF291 0000037511 - Dione Nievas Diamantina Elsa Rota 5 - Placa …" at bounding box center [213, 96] width 426 height 192
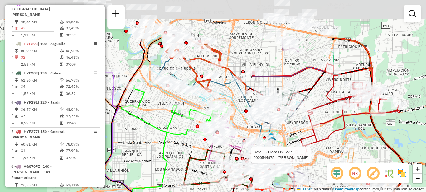
drag, startPoint x: 177, startPoint y: 98, endPoint x: 159, endPoint y: 146, distance: 51.6
click at [160, 147] on div "Rota 4 - Placa HYF291 0000037511 - Dione Nievas Diamantina Elsa Rota 5 - Placa …" at bounding box center [213, 96] width 426 height 192
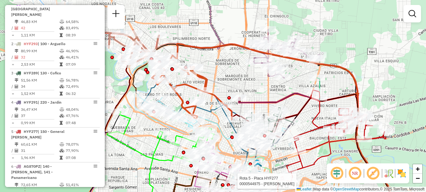
drag, startPoint x: 283, startPoint y: 87, endPoint x: 264, endPoint y: 92, distance: 19.1
click at [267, 93] on div "Rota 4 - Placa HYF291 0000037511 - Dione Nievas Diamantina Elsa Rota 5 - Placa …" at bounding box center [213, 96] width 426 height 192
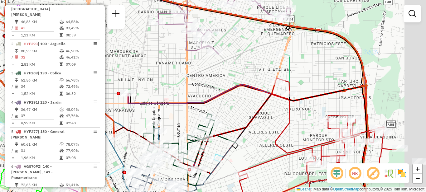
drag, startPoint x: 263, startPoint y: 100, endPoint x: 201, endPoint y: 81, distance: 64.7
click at [201, 81] on div "Rota 4 - Placa HYF291 0000037511 - Dione Nievas Diamantina Elsa Rota 5 - Placa …" at bounding box center [213, 96] width 426 height 192
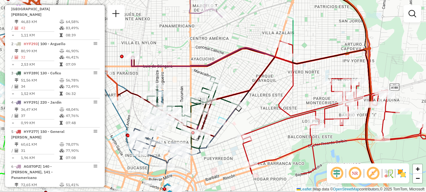
drag, startPoint x: 299, startPoint y: 85, endPoint x: 304, endPoint y: 49, distance: 36.2
click at [303, 48] on div "Rota 4 - Placa HYF291 0000037511 - Dione Nievas Diamantina Elsa Rota 5 - Placa …" at bounding box center [213, 96] width 426 height 192
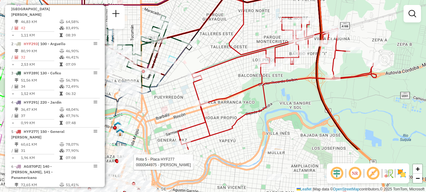
drag, startPoint x: 294, startPoint y: 73, endPoint x: 254, endPoint y: 34, distance: 55.3
click at [254, 34] on div "Rota 4 - Placa HYF291 0000037511 - Dione Nievas Diamantina Elsa Rota 5 - Placa …" at bounding box center [213, 96] width 426 height 192
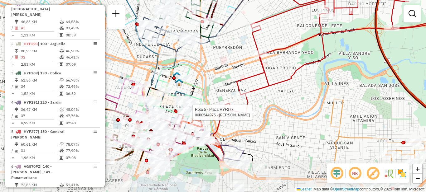
drag, startPoint x: 276, startPoint y: 127, endPoint x: 334, endPoint y: 77, distance: 76.9
click at [335, 77] on div "Rota 4 - Placa HYF291 0000037511 - Dione Nievas Diamantina Elsa Rota 5 - Placa …" at bounding box center [213, 96] width 426 height 192
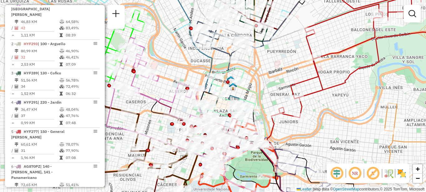
drag, startPoint x: 292, startPoint y: 50, endPoint x: 346, endPoint y: 48, distance: 53.6
click at [347, 48] on div "Rota 4 - Placa HYF291 0000037511 - Dione Nievas Diamantina Elsa Rota 4 - Placa …" at bounding box center [213, 96] width 426 height 192
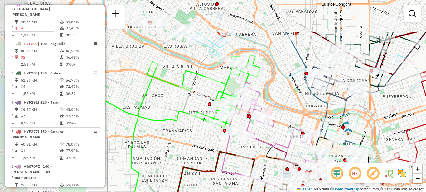
drag
click at [393, 137] on div "Rota 4 - Placa HYF291 0000037511 - Dione Nievas Diamantina Elsa Rota 4 - Placa …" at bounding box center [213, 96] width 426 height 192
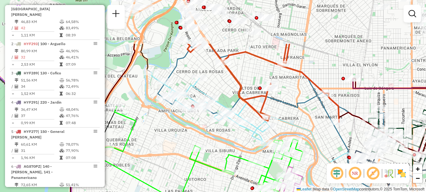
click at [305, 122] on div "Rota 4 - Placa HYF291 0000037511 - Dione Nievas Diamantina Elsa Rota 4 - Placa …" at bounding box center [213, 96] width 426 height 192
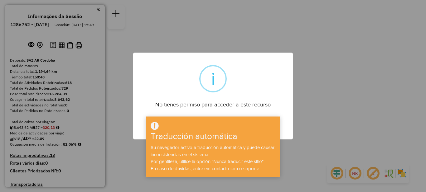
click at [199, 62] on div "× i No tienes permiso para acceder a este recurso DE ACUERDO No Cancelar" at bounding box center [213, 96] width 160 height 87
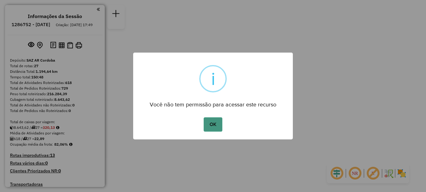
click at [208, 130] on button "OK" at bounding box center [213, 125] width 18 height 14
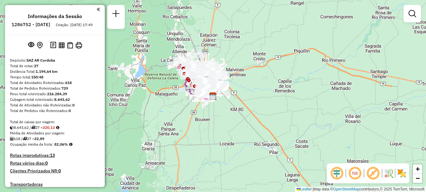
click at [166, 101] on div "Janela de atendimento Grade de atendimento Capacidade Transportadoras Veículos …" at bounding box center [213, 96] width 426 height 192
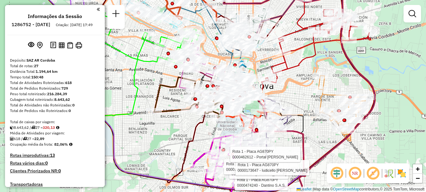
drag, startPoint x: 260, startPoint y: 95, endPoint x: 297, endPoint y: 85, distance: 38.3
click at [300, 87] on div "Rota 1 - Placa AG870PY 0000463100 - Marpal S.A.S. Rota 1 - Placa AG870PY 000047…" at bounding box center [213, 96] width 426 height 192
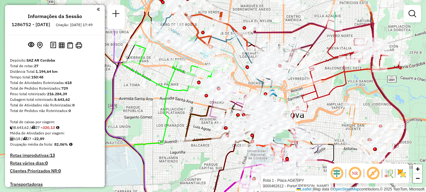
drag, startPoint x: 151, startPoint y: 105, endPoint x: 181, endPoint y: 137, distance: 43.4
click at [181, 137] on div "Rota 1 - Placa AG870PY 0000463100 - Marpal S.A.S. Rota 1 - Placa AG870PY 000047…" at bounding box center [213, 96] width 426 height 192
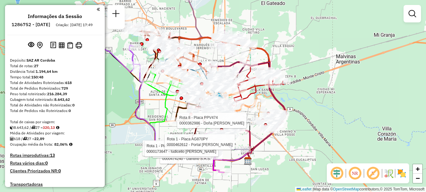
drag, startPoint x: 167, startPoint y: 117, endPoint x: 160, endPoint y: 96, distance: 22.5
click at [160, 96] on icon at bounding box center [201, 121] width 102 height 80
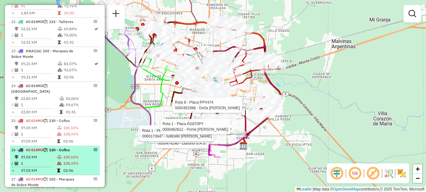
scroll to position [948, 0]
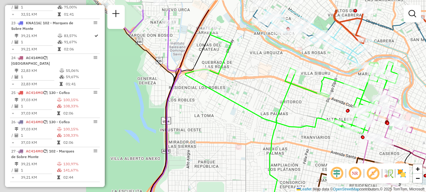
drag, startPoint x: 141, startPoint y: 75, endPoint x: 319, endPoint y: 112, distance: 182.0
click at [319, 112] on div "Rota 1 - Placa AG870PY 0000463100 - Marpal S.A.S. Rota 1 - Placa AG870PY 000047…" at bounding box center [213, 96] width 426 height 192
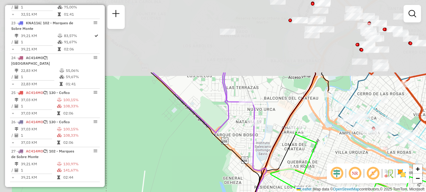
drag, startPoint x: 190, startPoint y: 49, endPoint x: 255, endPoint y: 141, distance: 112.5
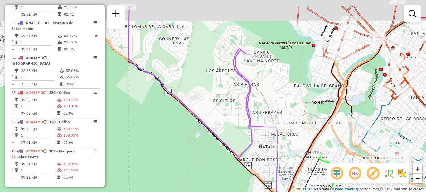
drag, startPoint x: 192, startPoint y: 83, endPoint x: 215, endPoint y: 108, distance: 34.2
click at [215, 108] on div "Rota 1 - Placa AG870PY 0000463100 - Marpal S.A.S. Rota 1 - Placa AG870PY 000047…" at bounding box center [213, 96] width 426 height 192
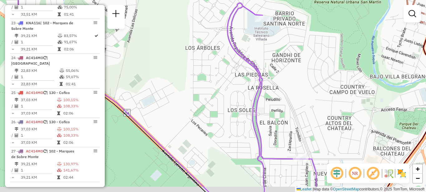
drag, startPoint x: 220, startPoint y: 114, endPoint x: 187, endPoint y: 49, distance: 73.3
click at [187, 49] on div "Rota 1 - Placa AG870PY 0000463100 - Marpal S.A.S. Rota 1 - Placa AG870PY 000047…" at bounding box center [213, 96] width 426 height 192
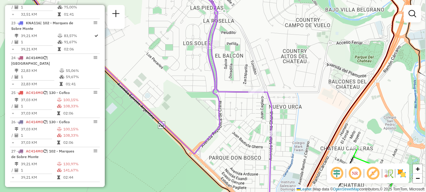
drag, startPoint x: 279, startPoint y: 145, endPoint x: 231, endPoint y: 85, distance: 76.8
click at [231, 85] on div "Rota 1 - Placa AG870PY 0000463100 - Marpal S.A.S. Rota 1 - Placa AG870PY 000047…" at bounding box center [213, 96] width 426 height 192
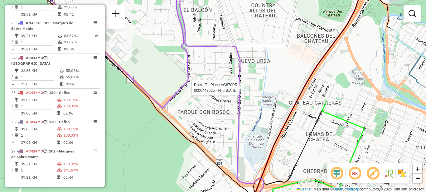
select select "**********"
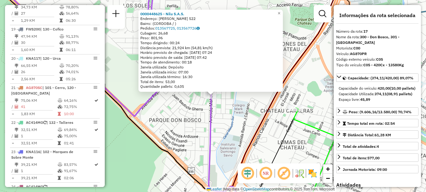
scroll to position [764, 0]
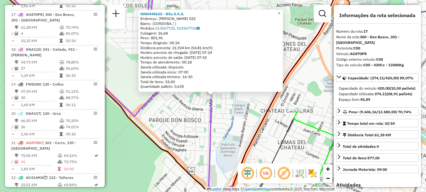
click at [224, 123] on div "0000448625 - Nilu S.A.S. Endereço: MAHATMA GANDHI 522 Bairro: (CORDOBA / ) Pedi…" at bounding box center [213, 96] width 426 height 192
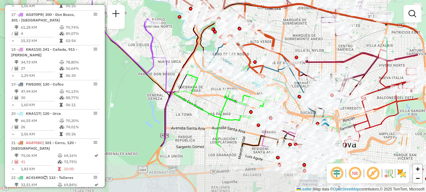
drag, startPoint x: 225, startPoint y: 113, endPoint x: 174, endPoint y: 47, distance: 83.6
click at [174, 47] on div "Janela de atendimento Grade de atendimento Capacidade Transportadoras Veículos …" at bounding box center [213, 96] width 426 height 192
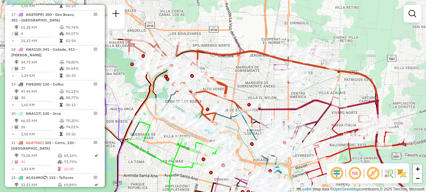
drag, startPoint x: 209, startPoint y: 113, endPoint x: 170, endPoint y: 171, distance: 70.3
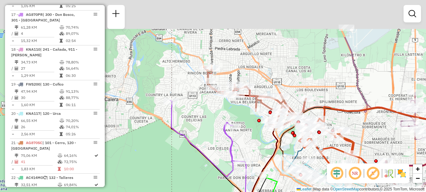
drag, startPoint x: 150, startPoint y: 118, endPoint x: 276, endPoint y: 170, distance: 136.2
click at [277, 174] on div "Janela de atendimento Grade de atendimento Capacidade Transportadoras Veículos …" at bounding box center [213, 96] width 426 height 192
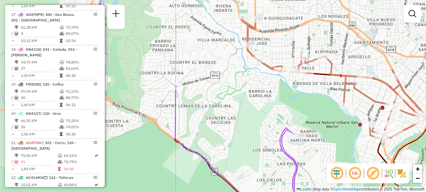
drag, startPoint x: 199, startPoint y: 115, endPoint x: 205, endPoint y: 117, distance: 5.9
click at [205, 117] on div "Rota 9 - Placa KYE215 0000551861 - Claudio Hidalgo Janela de atendimento Grade …" at bounding box center [213, 96] width 426 height 192
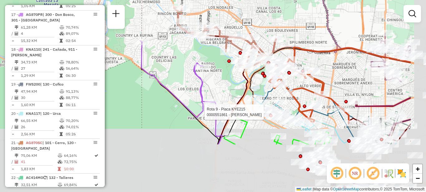
drag, startPoint x: 228, startPoint y: 141, endPoint x: 170, endPoint y: 74, distance: 88.2
click at [170, 74] on div "Rota 9 - Placa KYE215 0000551861 - Claudio Hidalgo Janela de atendimento Grade …" at bounding box center [213, 96] width 426 height 192
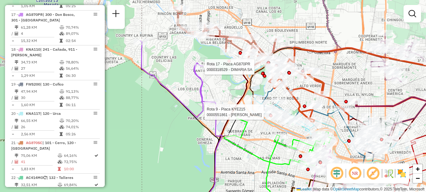
select select "**********"
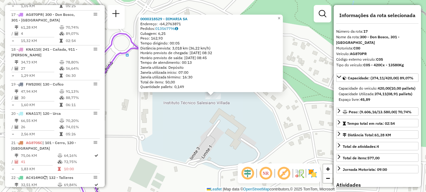
click at [158, 103] on div "0000318529 - DIMARIA SA Endereço: -64,2763871 Pedidos: 013567796 Cubagem: 6,25 …" at bounding box center [213, 96] width 426 height 192
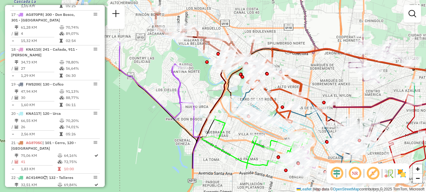
drag, startPoint x: 189, startPoint y: 122, endPoint x: 213, endPoint y: 88, distance: 41.5
click at [213, 89] on div "Janela de atendimento Grade de atendimento Capacidade Transportadoras Veículos …" at bounding box center [213, 96] width 426 height 192
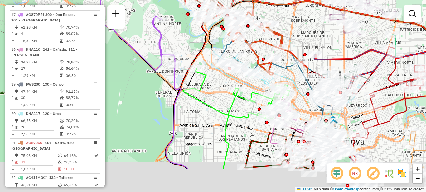
drag, startPoint x: 220, startPoint y: 102, endPoint x: 195, endPoint y: 56, distance: 52.3
click at [195, 56] on icon at bounding box center [188, 78] width 46 height 181
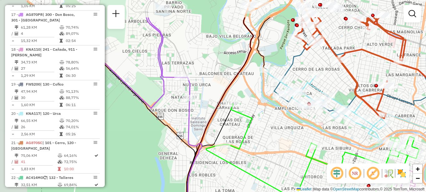
drag, startPoint x: 140, startPoint y: 84, endPoint x: 181, endPoint y: 118, distance: 53.1
click at [179, 121] on div "Janela de atendimento Grade de atendimento Capacidade Transportadoras Veículos …" at bounding box center [213, 96] width 426 height 192
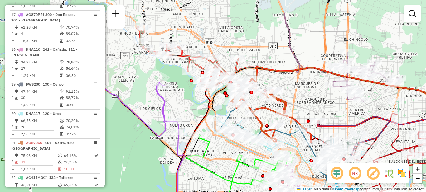
drag, startPoint x: 188, startPoint y: 112, endPoint x: 168, endPoint y: 144, distance: 38.1
click at [168, 144] on icon at bounding box center [150, 153] width 95 height 182
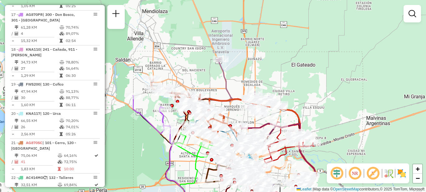
drag, startPoint x: 147, startPoint y: 151, endPoint x: 139, endPoint y: 94, distance: 57.3
click at [139, 94] on div "Janela de atendimento Grade de atendimento Capacidade Transportadoras Veículos …" at bounding box center [213, 96] width 426 height 192
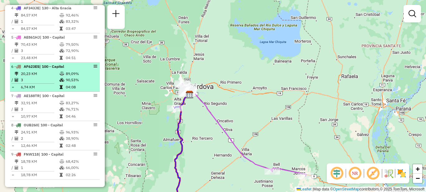
scroll to position [319, 0]
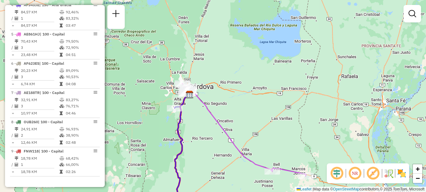
click at [105, 127] on div "Janela de atendimento Grade de atendimento Capacidade Transportadoras Veículos …" at bounding box center [213, 96] width 426 height 192
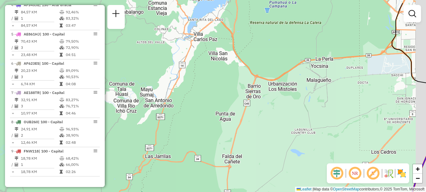
drag, startPoint x: 244, startPoint y: 56, endPoint x: 102, endPoint y: 123, distance: 157.0
click at [103, 123] on hb-router-mapa "Informações da Sessão 1286633 - [DATE] Criação: [DATE] 17:17 Depósito: SAZ AR A…" at bounding box center [213, 96] width 426 height 192
